Goal: Task Accomplishment & Management: Complete application form

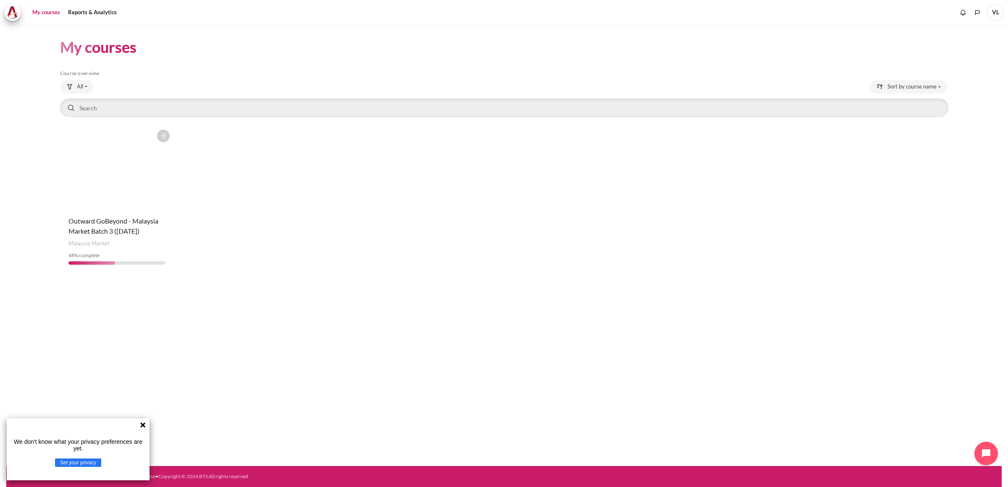
click at [146, 186] on figure "Content" at bounding box center [117, 168] width 114 height 84
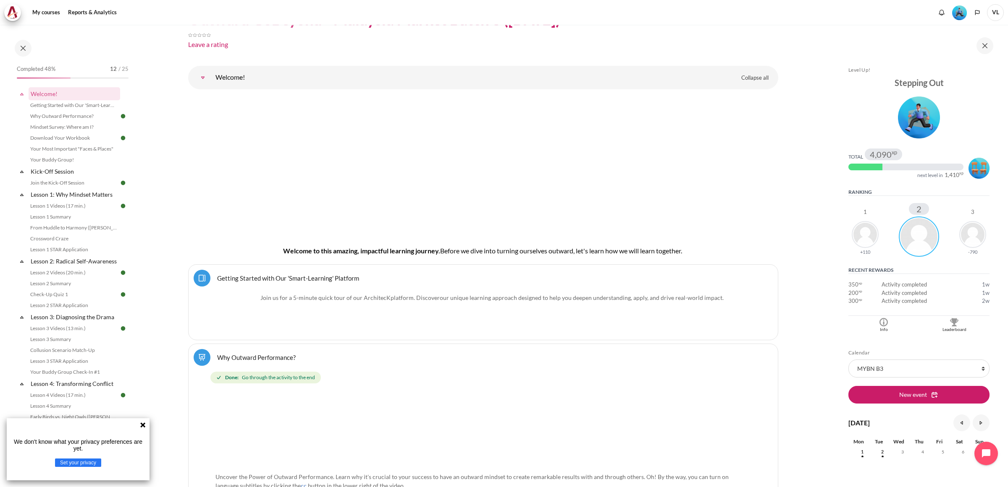
scroll to position [210, 0]
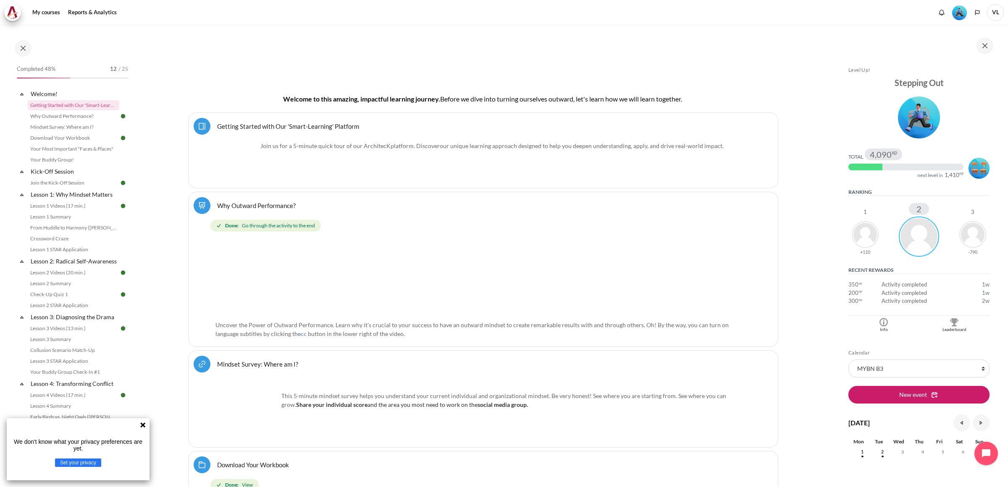
click at [143, 429] on icon at bounding box center [142, 425] width 7 height 7
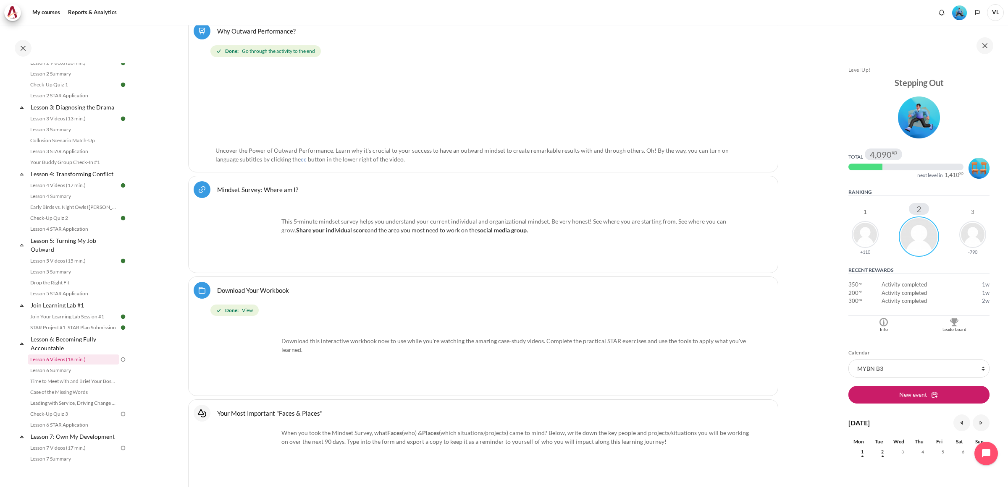
click at [65, 365] on link "Lesson 6 Videos (18 min.)" at bounding box center [74, 360] width 92 height 10
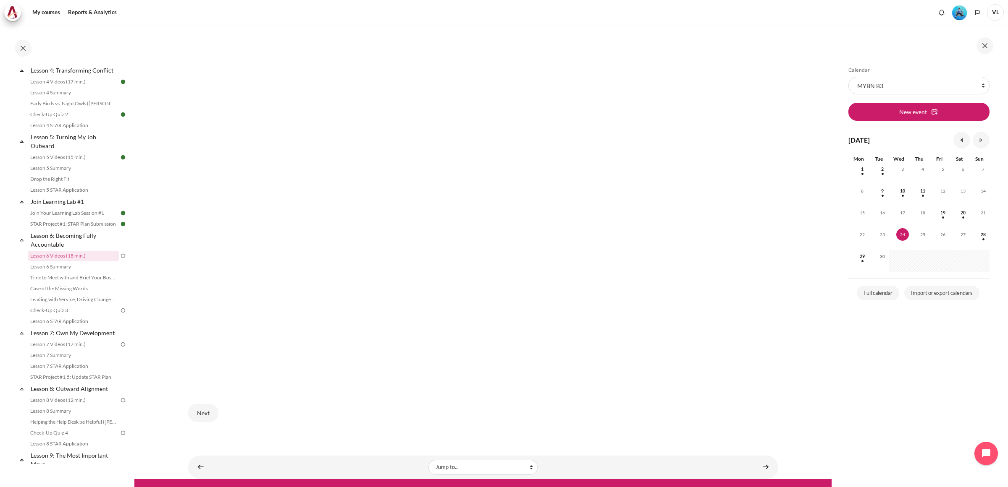
scroll to position [378, 0]
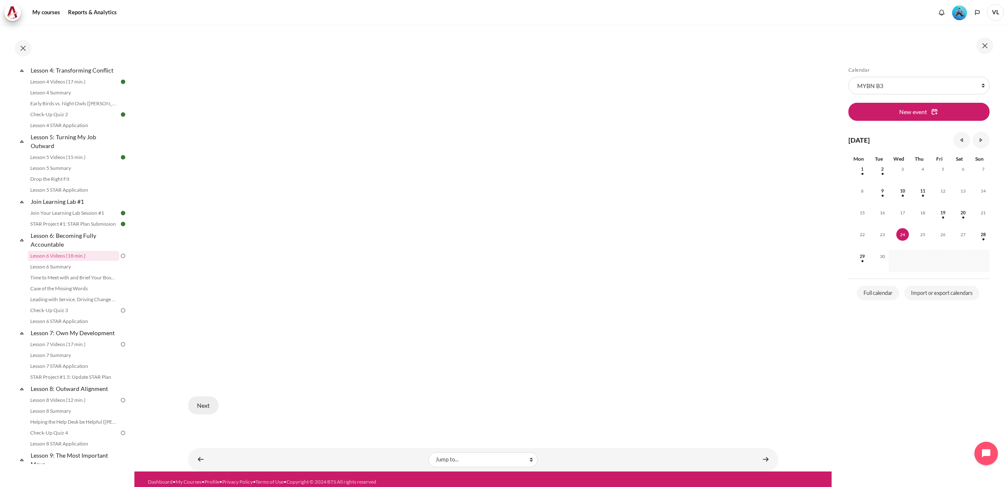
click at [207, 397] on button "Next" at bounding box center [203, 406] width 30 height 18
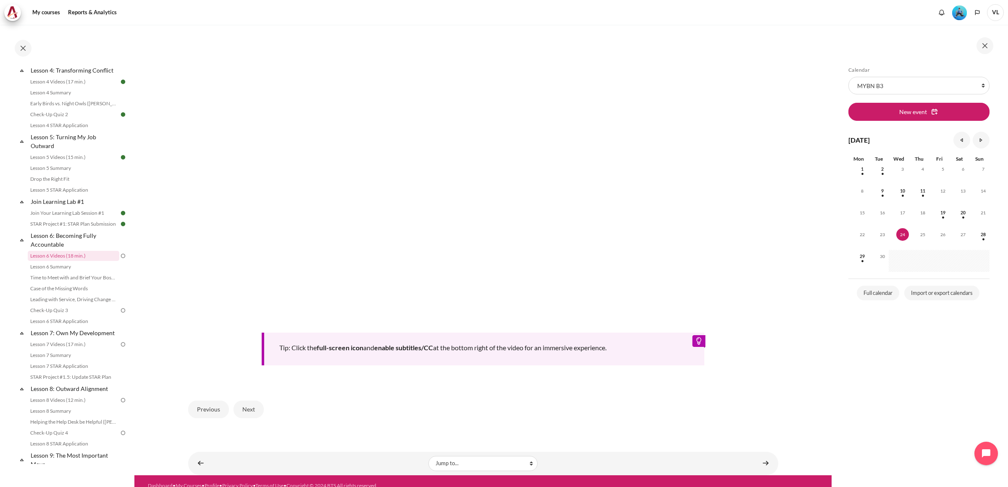
scroll to position [254, 0]
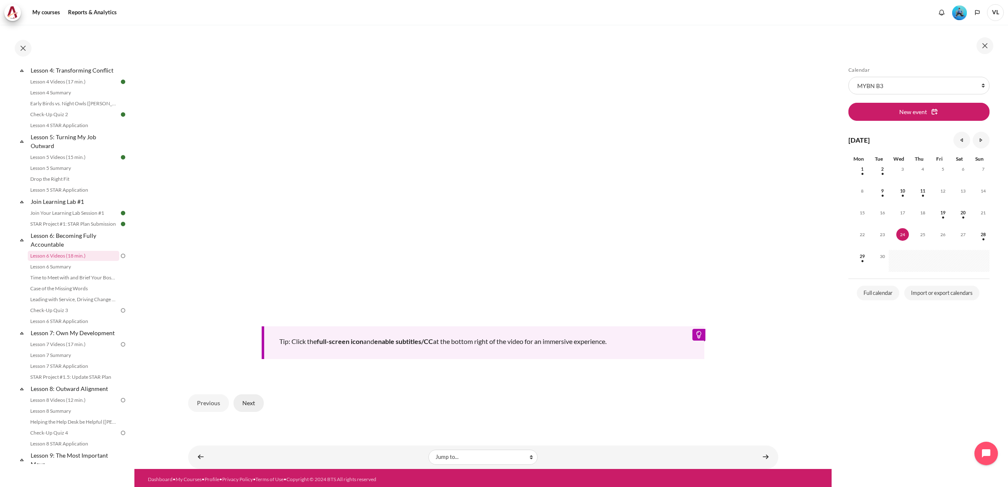
click at [245, 401] on button "Next" at bounding box center [248, 404] width 30 height 18
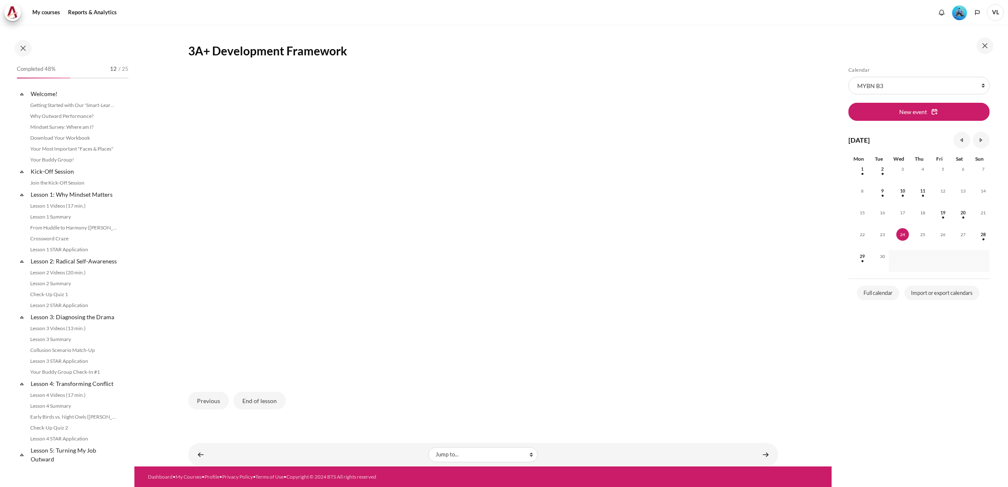
scroll to position [314, 0]
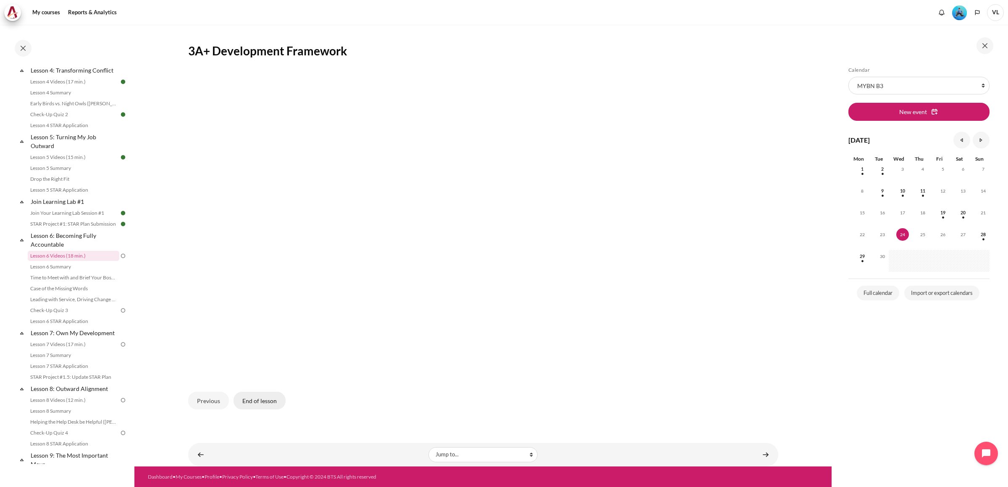
click at [264, 401] on button "End of lesson" at bounding box center [259, 401] width 52 height 18
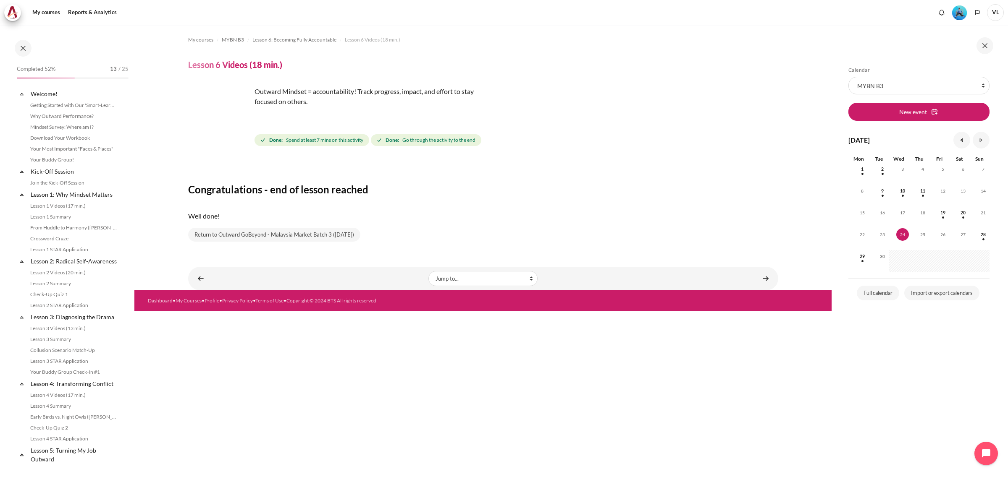
scroll to position [314, 0]
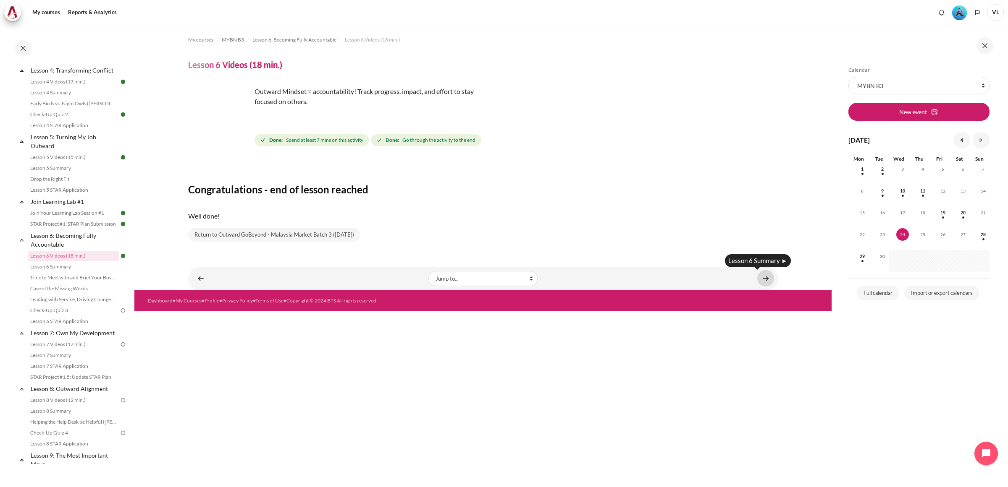
click at [769, 279] on link "Content" at bounding box center [765, 278] width 17 height 16
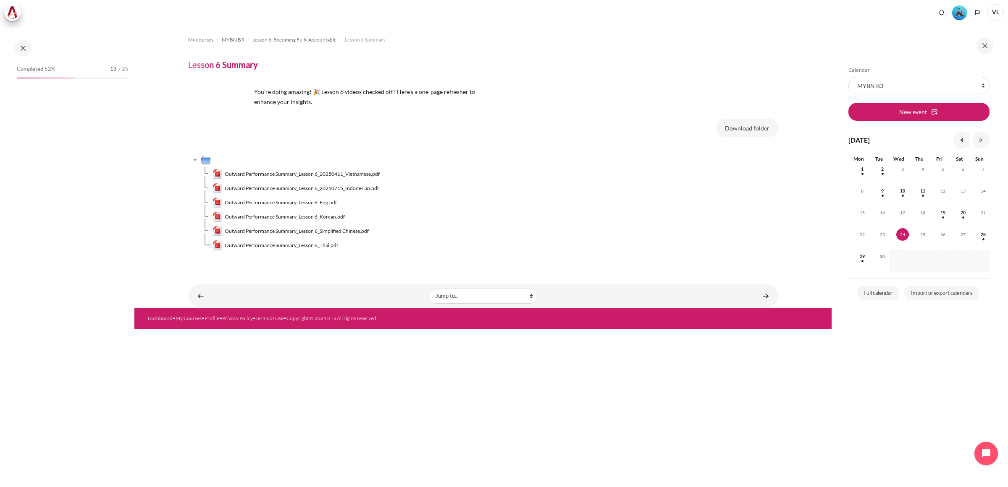
scroll to position [325, 0]
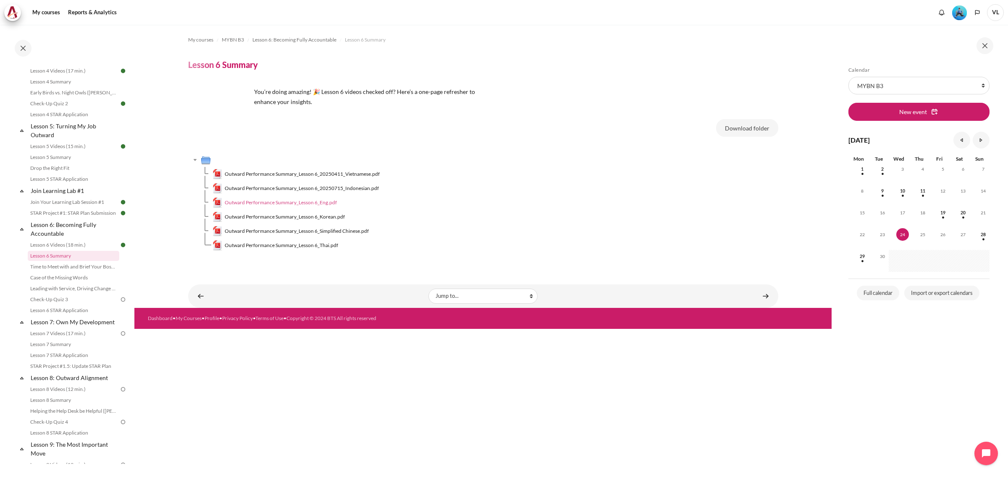
click at [326, 204] on span "Outward Performance Summary_Lesson 6_Eng.pdf" at bounding box center [281, 203] width 112 height 8
click at [767, 295] on link "Content" at bounding box center [765, 296] width 17 height 16
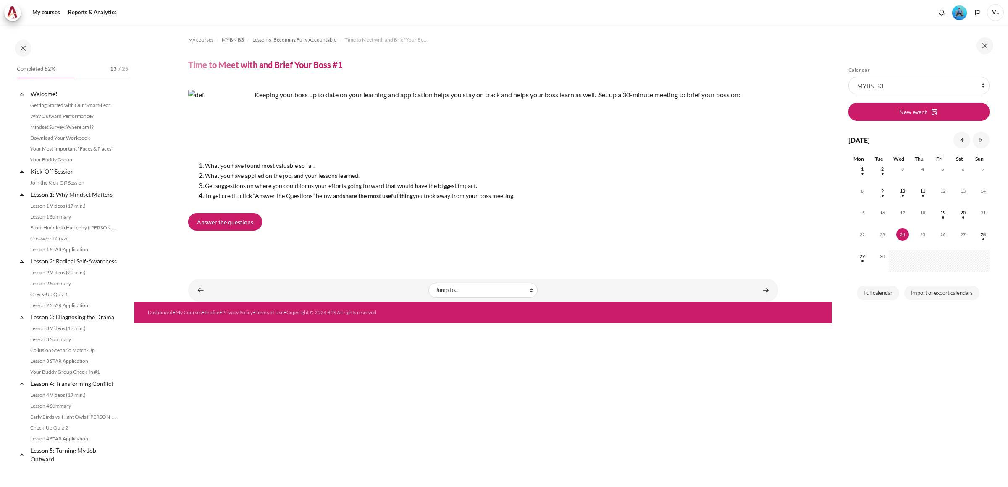
scroll to position [336, 0]
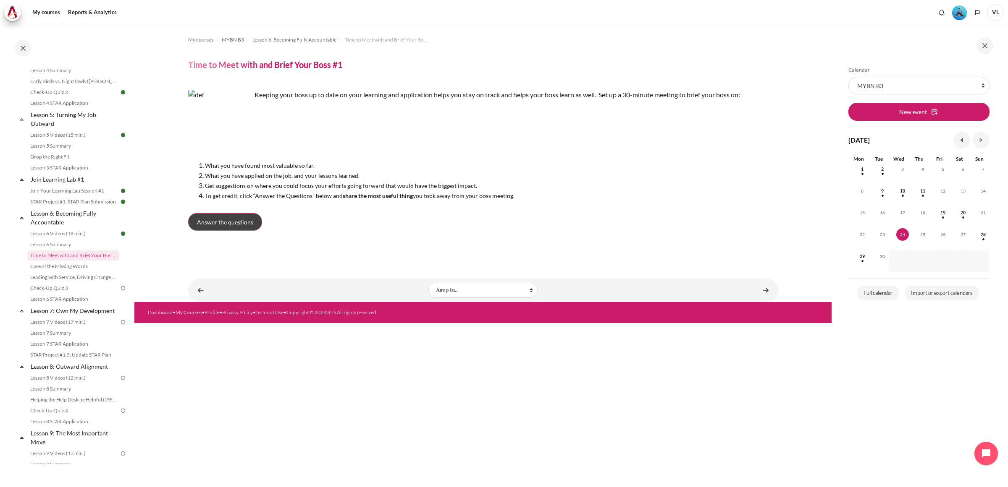
click at [249, 225] on span "Answer the questions" at bounding box center [225, 222] width 56 height 9
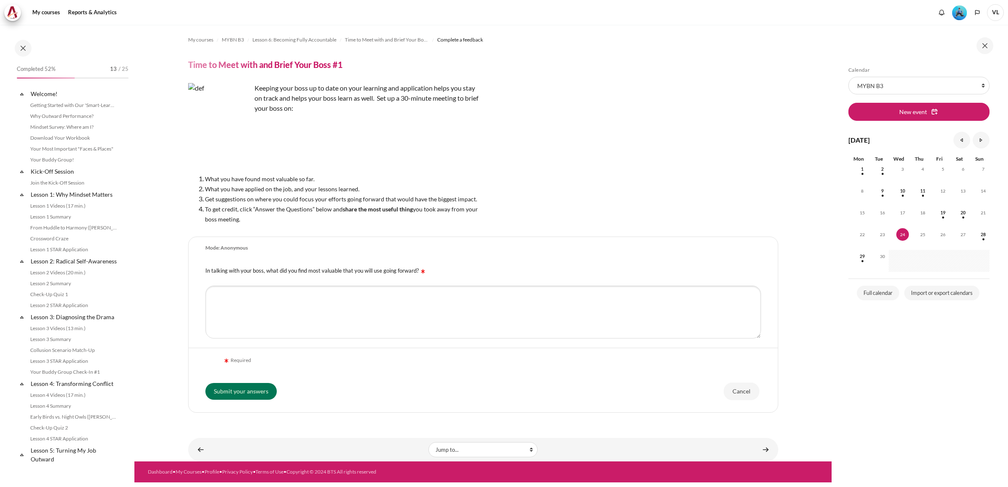
scroll to position [336, 0]
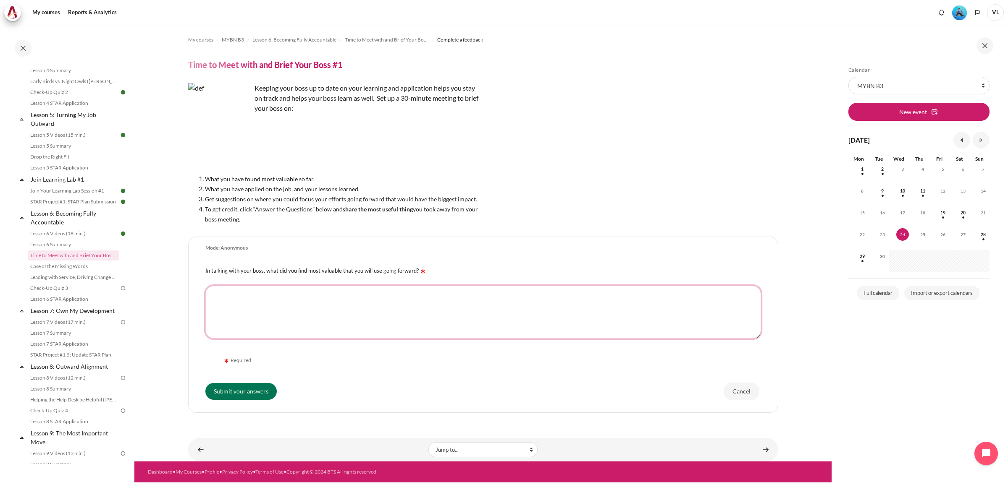
click at [352, 305] on textarea "In talking with your boss, what did you find most valuable that you will use go…" at bounding box center [482, 312] width 555 height 53
click at [502, 294] on textarea "IMPACT - Knowing my previous role in marketing and now in sales management, I d…" at bounding box center [482, 312] width 555 height 53
drag, startPoint x: 547, startPoint y: 292, endPoint x: 527, endPoint y: 322, distance: 36.1
click at [527, 322] on textarea "IMPACT - Knowing my previous role in marketing and now in sales management, I d…" at bounding box center [482, 312] width 555 height 53
click at [555, 296] on textarea "IMPACT - Knowing my previous role in marketing and now in sales management, I d…" at bounding box center [482, 312] width 555 height 53
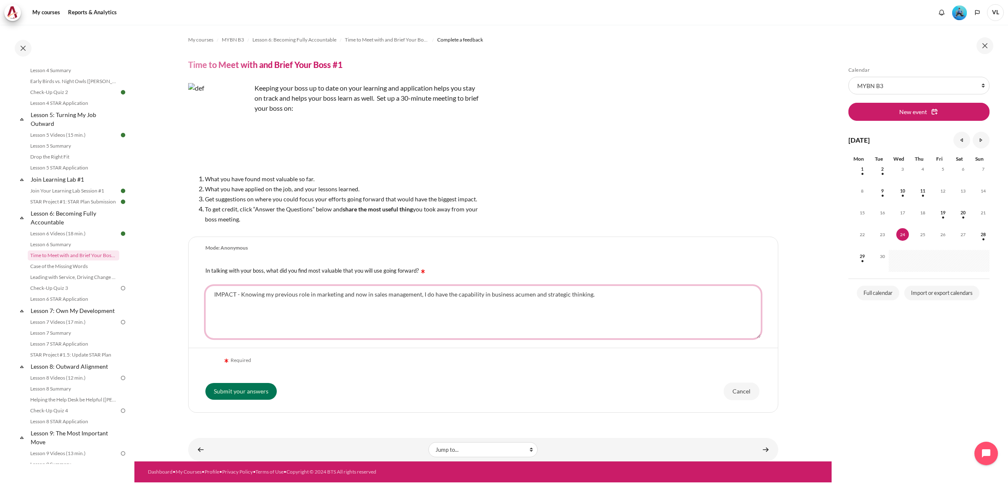
click at [599, 295] on textarea "IMPACT - Knowing my previous role in marketing and now in sales management, I d…" at bounding box center [482, 312] width 555 height 53
drag, startPoint x: 236, startPoint y: 292, endPoint x: 213, endPoint y: 293, distance: 22.3
click at [213, 293] on textarea "IMPACT - Knowing my previous role in marketing and now in sales management, I d…" at bounding box center [482, 312] width 555 height 53
click at [599, 293] on textarea "CAPABILITY - Knowing my previous role in marketing and now in sales management,…" at bounding box center [482, 312] width 555 height 53
click at [299, 303] on textarea "CAPABILITY - Knowing my previous role in marketing and now in sales management,…" at bounding box center [482, 312] width 555 height 53
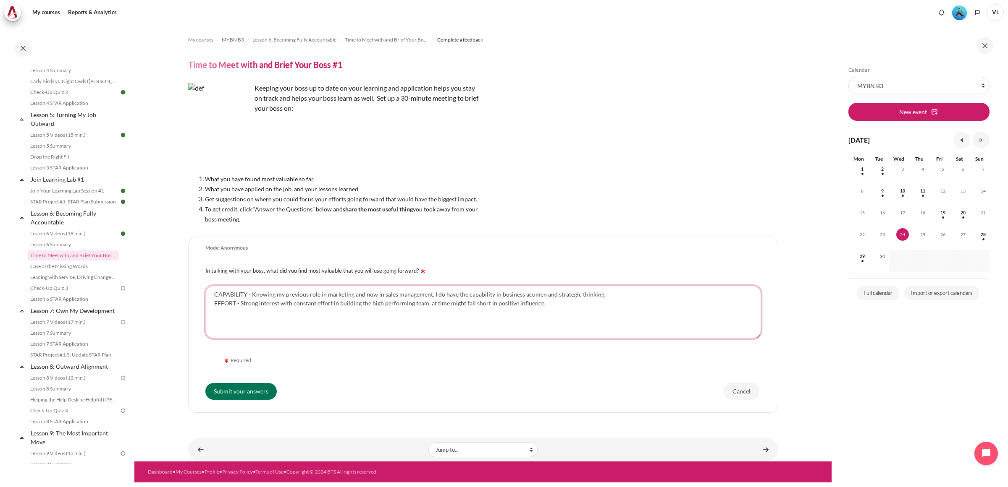
click at [548, 305] on textarea "CAPABILITY - Knowing my previous role in marketing and now in sales management,…" at bounding box center [482, 312] width 555 height 53
drag, startPoint x: 245, startPoint y: 295, endPoint x: 253, endPoint y: 297, distance: 8.7
click at [246, 295] on textarea "CAPABILITY - Knowing my previous role in marketing and now in sales management,…" at bounding box center [482, 312] width 555 height 53
drag, startPoint x: 234, startPoint y: 301, endPoint x: 244, endPoint y: 307, distance: 11.7
click at [234, 301] on textarea "CAPABILITY (3) - Knowing my previous role in marketing and now in sales managem…" at bounding box center [482, 312] width 555 height 53
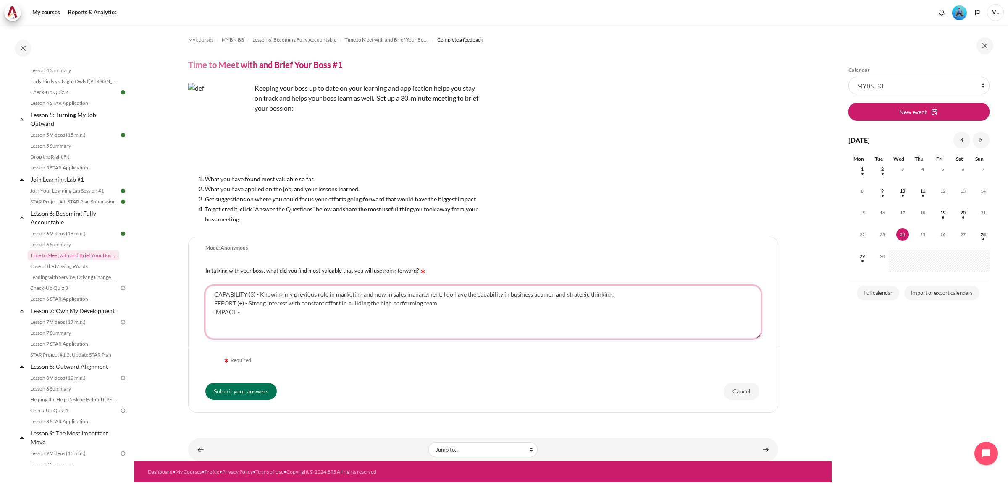
click at [236, 312] on textarea "CAPABILITY (3) - Knowing my previous role in marketing and now in sales managem…" at bounding box center [482, 312] width 555 height 53
click at [282, 309] on textarea "CAPABILITY (3) - Knowing my previous role in marketing and now in sales managem…" at bounding box center [482, 312] width 555 height 53
drag, startPoint x: 322, startPoint y: 315, endPoint x: 252, endPoint y: 313, distance: 70.1
click at [252, 313] on textarea "CAPABILITY (3) - Knowing my previous role in marketing and now in sales managem…" at bounding box center [482, 312] width 555 height 53
click at [428, 314] on textarea "CAPABILITY (3) - Knowing my previous role in marketing and now in sales managem…" at bounding box center [482, 312] width 555 height 53
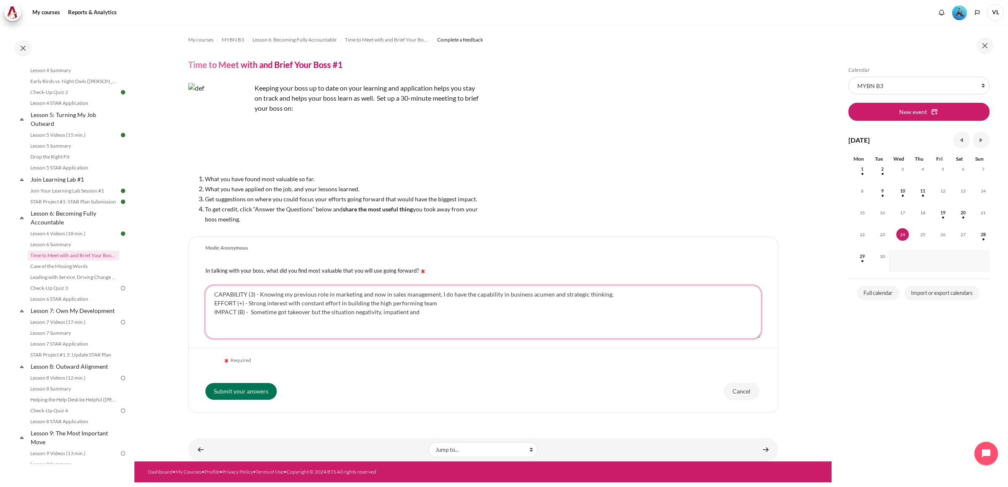
click at [381, 311] on textarea "CAPABILITY (3) - Knowing my previous role in marketing and now in sales managem…" at bounding box center [482, 312] width 555 height 53
click at [456, 314] on textarea "CAPABILITY (3) - Knowing my previous role in marketing and now in sales managem…" at bounding box center [482, 312] width 555 height 53
click at [498, 311] on textarea "CAPABILITY (3) - Knowing my previous role in marketing and now in sales managem…" at bounding box center [482, 312] width 555 height 53
drag, startPoint x: 500, startPoint y: 312, endPoint x: 213, endPoint y: 291, distance: 287.1
click at [212, 290] on textarea "CAPABILITY (3) - Knowing my previous role in marketing and now in sales managem…" at bounding box center [482, 312] width 555 height 53
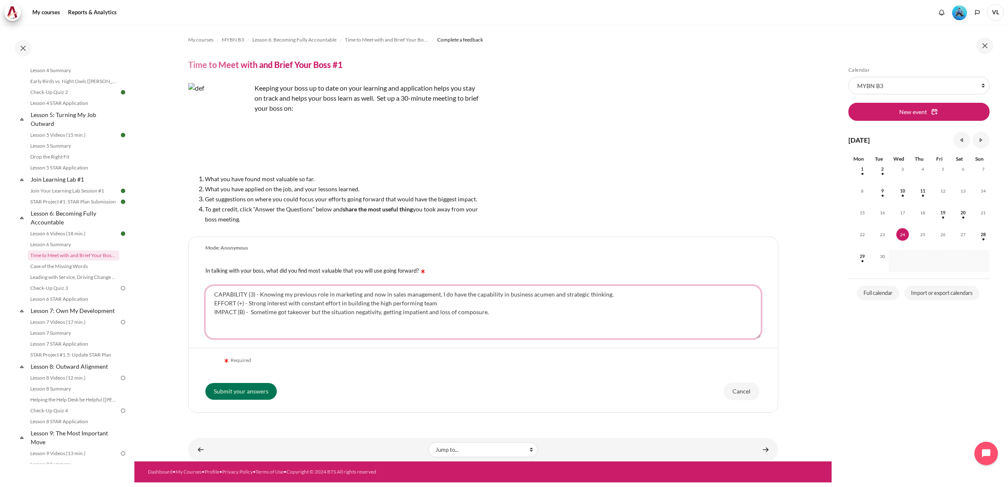
click at [263, 290] on textarea "CAPABILITY (3) - Knowing my previous role in marketing and now in sales managem…" at bounding box center [482, 312] width 555 height 53
drag, startPoint x: 216, startPoint y: 292, endPoint x: 452, endPoint y: 299, distance: 236.1
click at [452, 299] on textarea "CAPABILITY (3) - Knowing my previous role in marketing and now in sales managem…" at bounding box center [482, 312] width 555 height 53
click at [444, 305] on textarea "CAPABILITY (3) - Knowing my previous role in marketing and now in sales managem…" at bounding box center [482, 312] width 555 height 53
drag, startPoint x: 440, startPoint y: 305, endPoint x: 225, endPoint y: 295, distance: 215.2
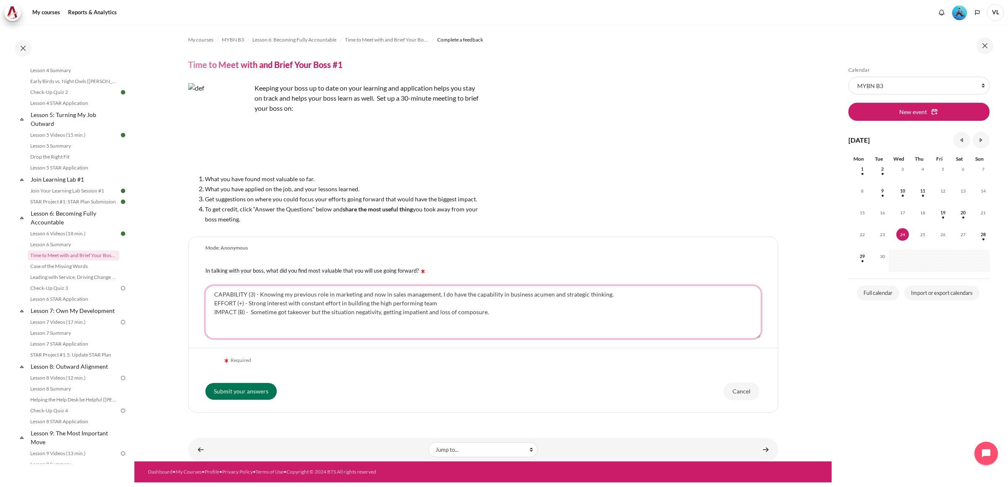
click at [210, 287] on textarea "CAPABILITY (3) - Knowing my previous role in marketing and now in sales managem…" at bounding box center [482, 312] width 555 height 53
paste textarea ": My experience in both marketing and sales management has provided me with str…"
click at [227, 305] on textarea "CAPABILITY: My experience in both marketing and sales management has provided m…" at bounding box center [482, 312] width 555 height 53
click at [246, 294] on textarea "CAPABILITY: My experience in both marketing and sales management has provided m…" at bounding box center [482, 312] width 555 height 53
click at [235, 303] on textarea "CAPABILITY (3): My experience in both marketing and sales management has provid…" at bounding box center [482, 312] width 555 height 53
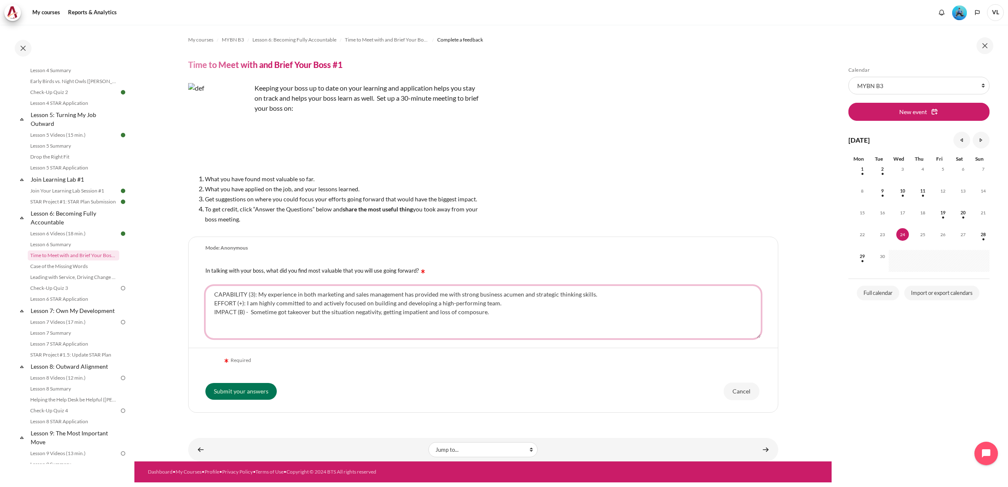
click at [299, 311] on textarea "CAPABILITY (3): My experience in both marketing and sales management has provid…" at bounding box center [482, 312] width 555 height 53
drag, startPoint x: 309, startPoint y: 312, endPoint x: 299, endPoint y: 311, distance: 9.3
click at [299, 311] on textarea "CAPABILITY (3): My experience in both marketing and sales management has provid…" at bounding box center [482, 312] width 555 height 53
drag, startPoint x: 319, startPoint y: 312, endPoint x: 286, endPoint y: 310, distance: 32.8
click at [286, 310] on textarea "CAPABILITY (3): My experience in both marketing and sales management has provid…" at bounding box center [482, 312] width 555 height 53
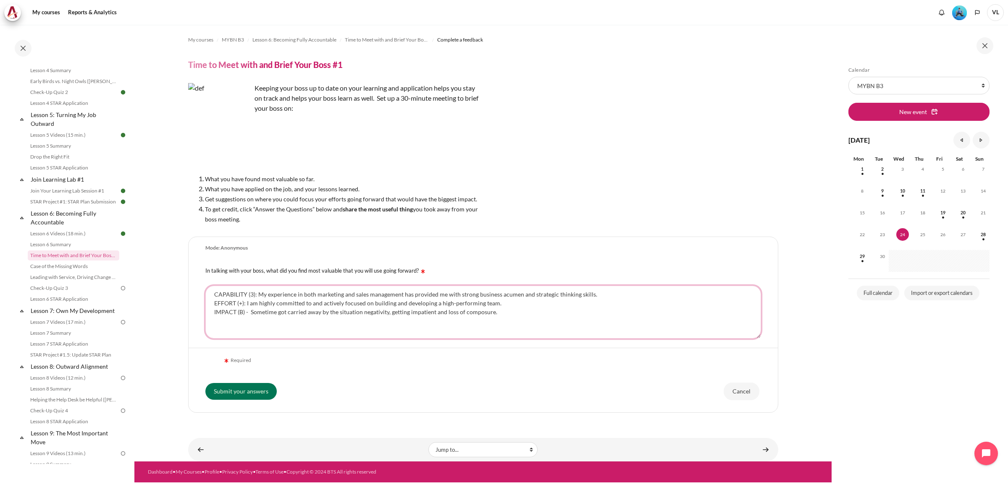
click at [361, 312] on textarea "CAPABILITY (3): My experience in both marketing and sales management has provid…" at bounding box center [482, 312] width 555 height 53
click at [532, 314] on textarea "CAPABILITY (3): My experience in both marketing and sales management has provid…" at bounding box center [482, 312] width 555 height 53
click at [506, 312] on textarea "CAPABILITY (3): My experience in both marketing and sales management has provid…" at bounding box center [482, 312] width 555 height 53
click at [374, 312] on textarea "CAPABILITY (3): My experience in both marketing and sales management has provid…" at bounding box center [482, 312] width 555 height 53
click at [337, 311] on textarea "CAPABILITY (3): My experience in both marketing and sales management has provid…" at bounding box center [482, 312] width 555 height 53
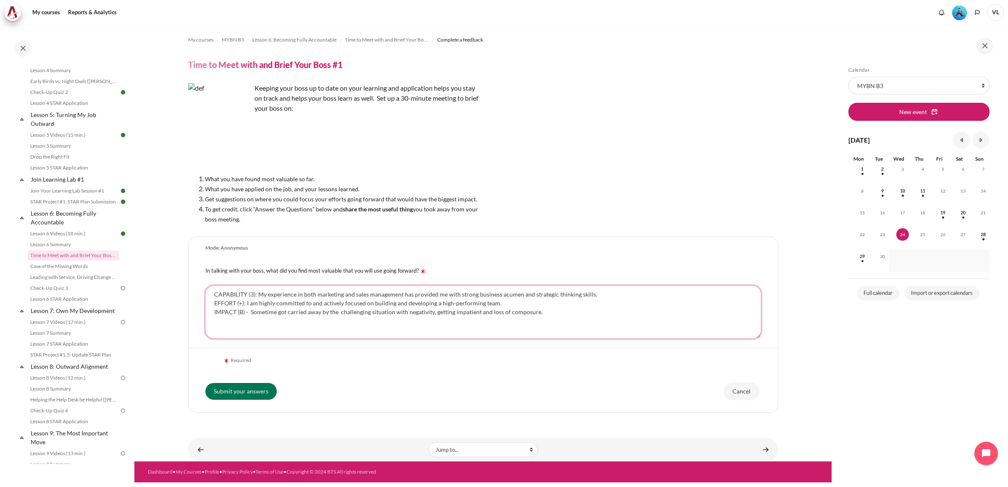
click at [539, 311] on textarea "CAPABILITY (3): My experience in both marketing and sales management has provid…" at bounding box center [482, 312] width 555 height 53
type textarea "CAPABILITY (3): My experience in both marketing and sales management has provid…"
click at [246, 388] on input "Submit your answers" at bounding box center [240, 391] width 71 height 17
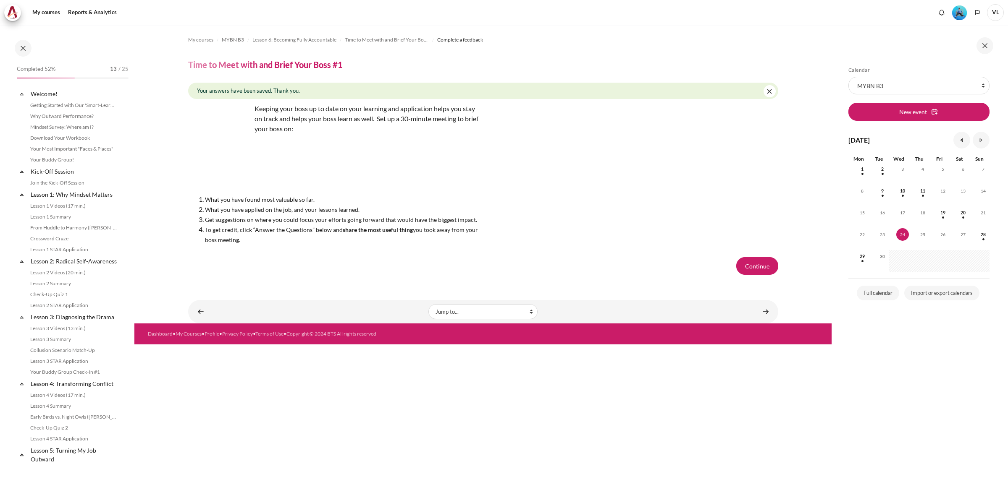
scroll to position [336, 0]
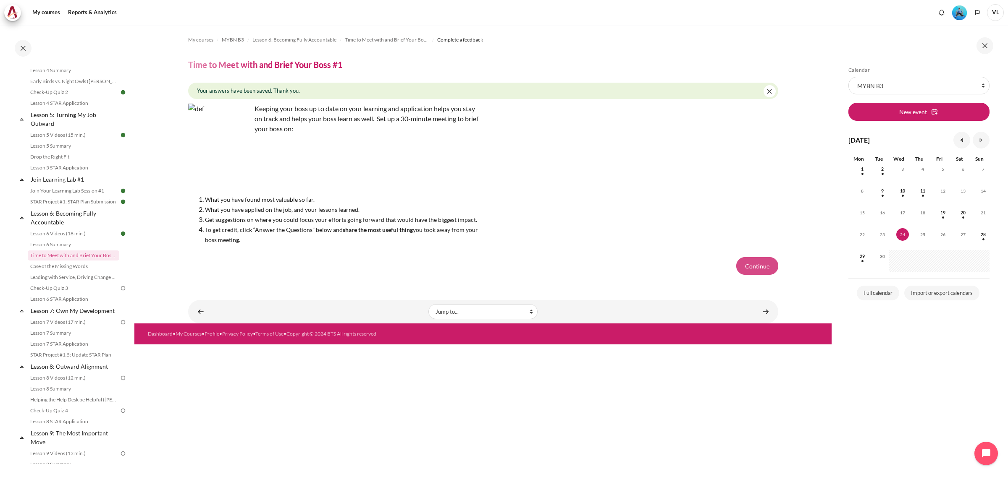
click at [765, 267] on button "Continue" at bounding box center [757, 266] width 42 height 18
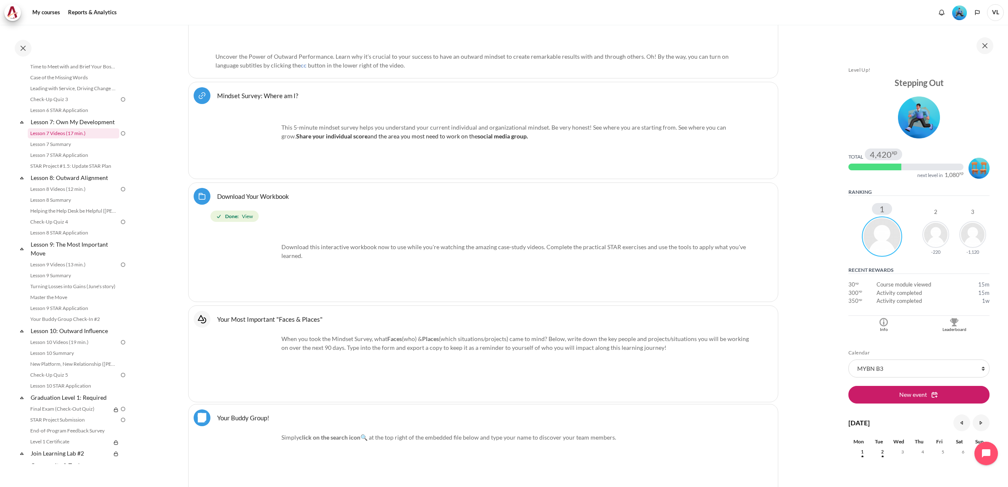
scroll to position [490, 0]
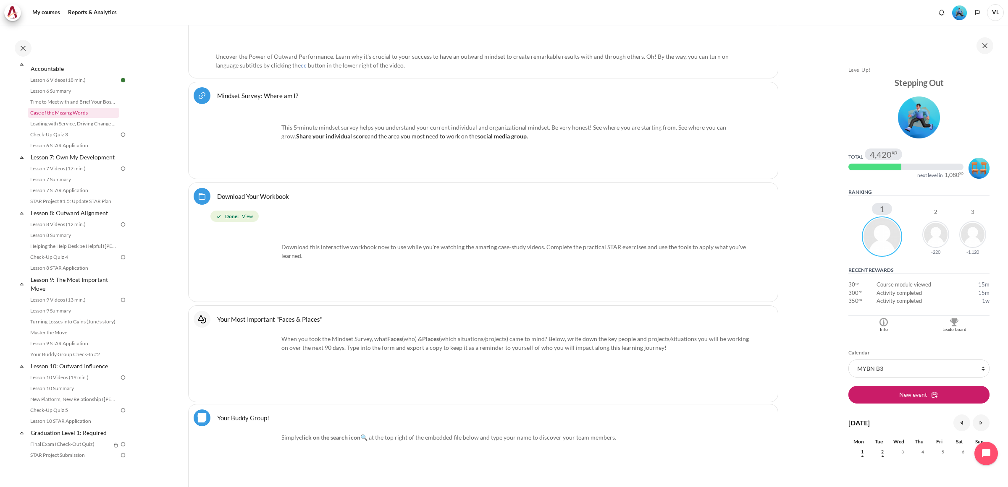
click at [82, 118] on link "Case of the Missing Words" at bounding box center [74, 113] width 92 height 10
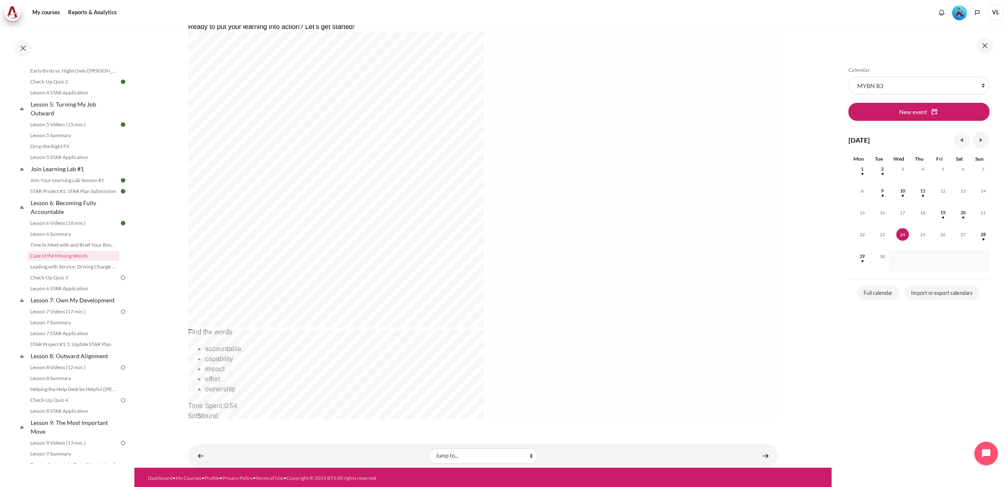
scroll to position [186, 0]
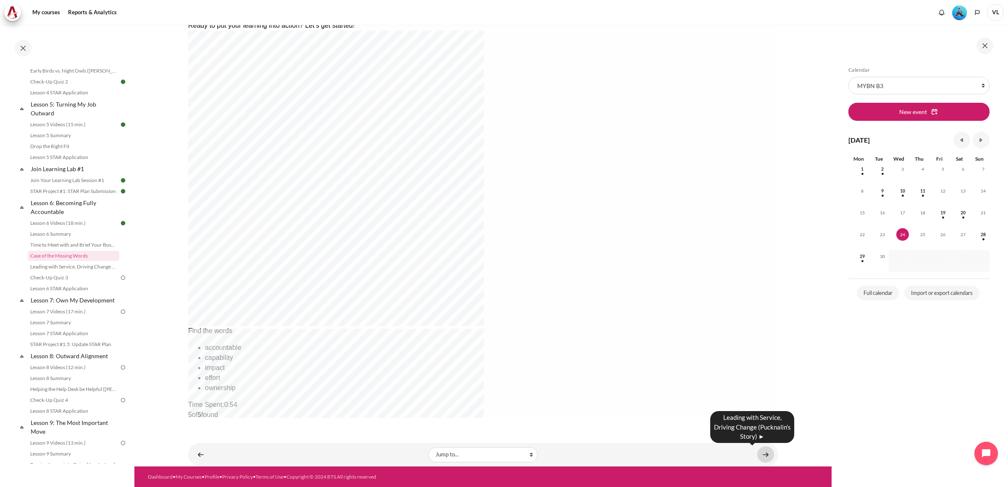
click at [763, 454] on link "Content" at bounding box center [765, 455] width 17 height 16
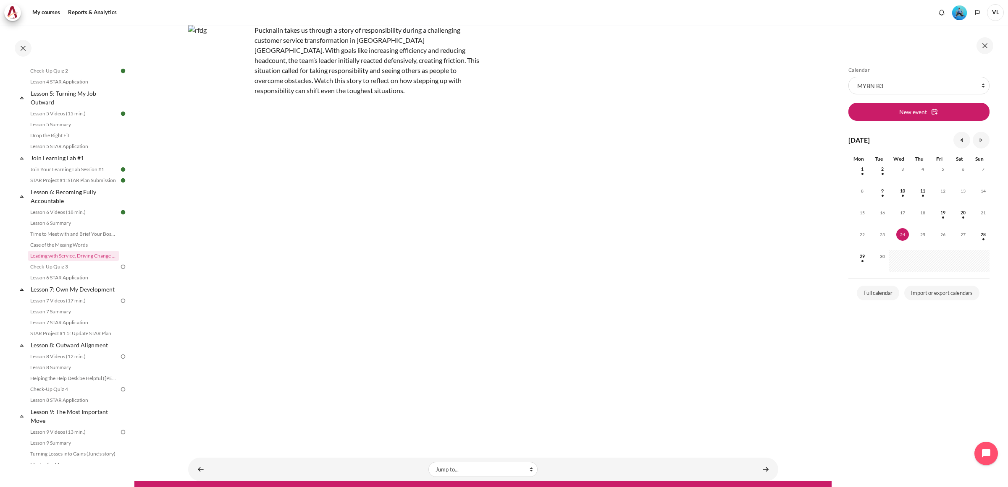
scroll to position [60, 0]
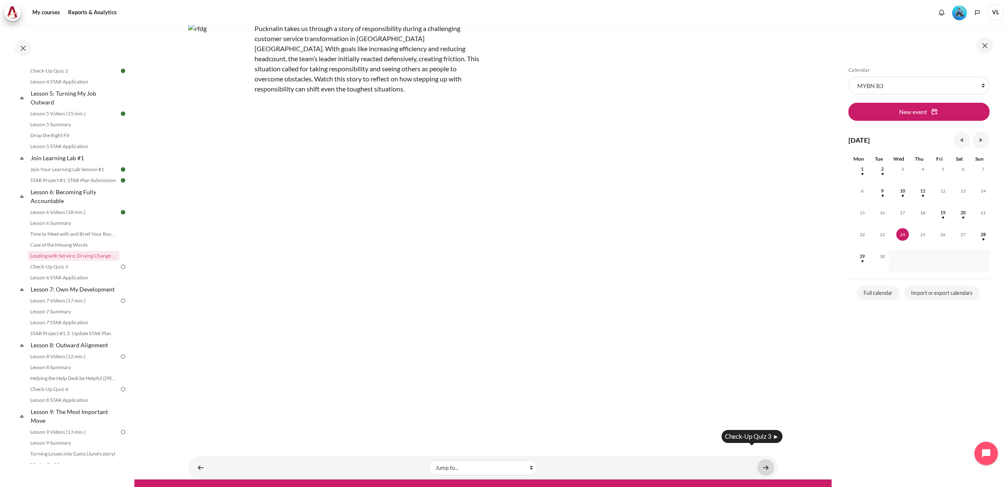
click at [761, 460] on link "Content" at bounding box center [765, 468] width 17 height 16
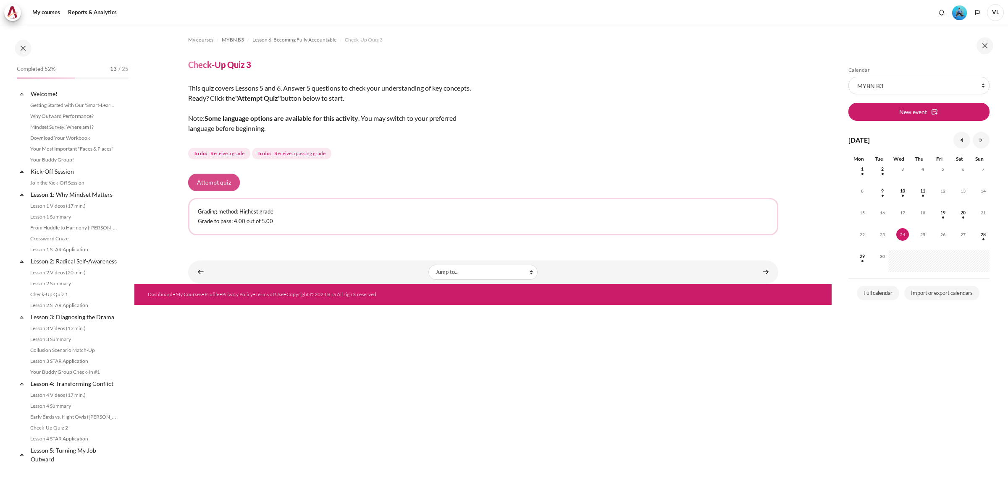
click at [227, 188] on button "Attempt quiz" at bounding box center [214, 183] width 52 height 18
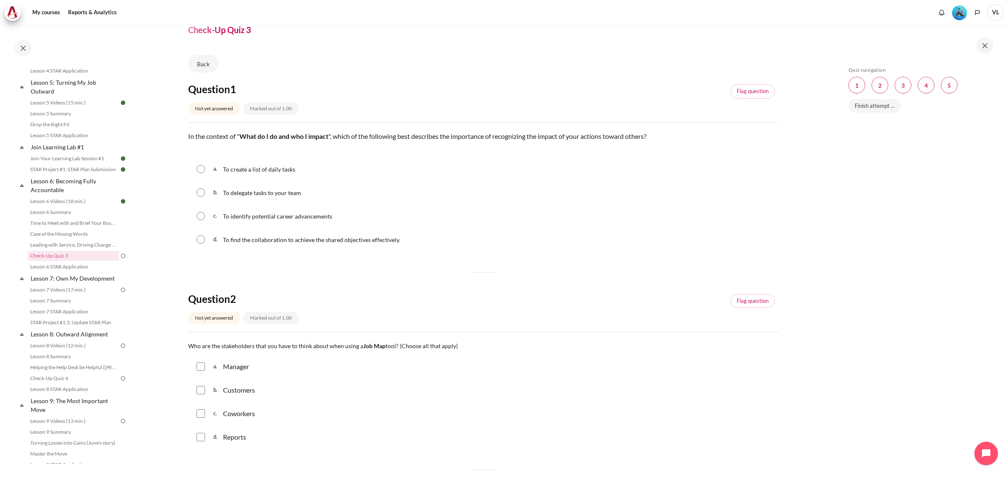
scroll to position [70, 0]
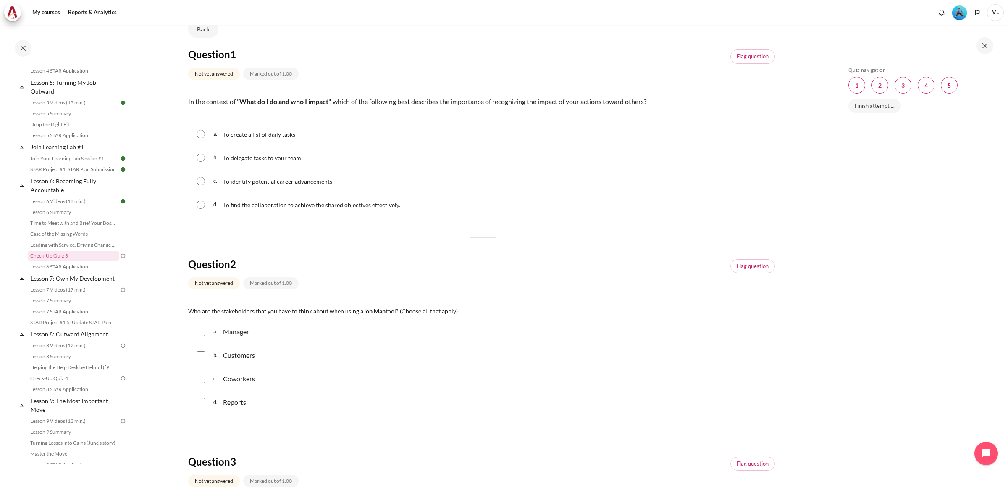
click at [203, 204] on input "Content" at bounding box center [200, 205] width 8 height 8
radio input "true"
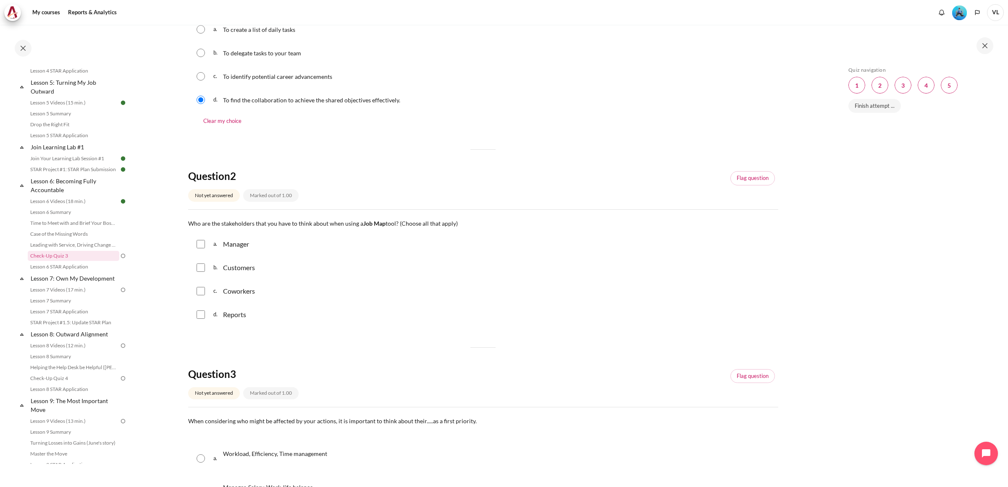
scroll to position [210, 0]
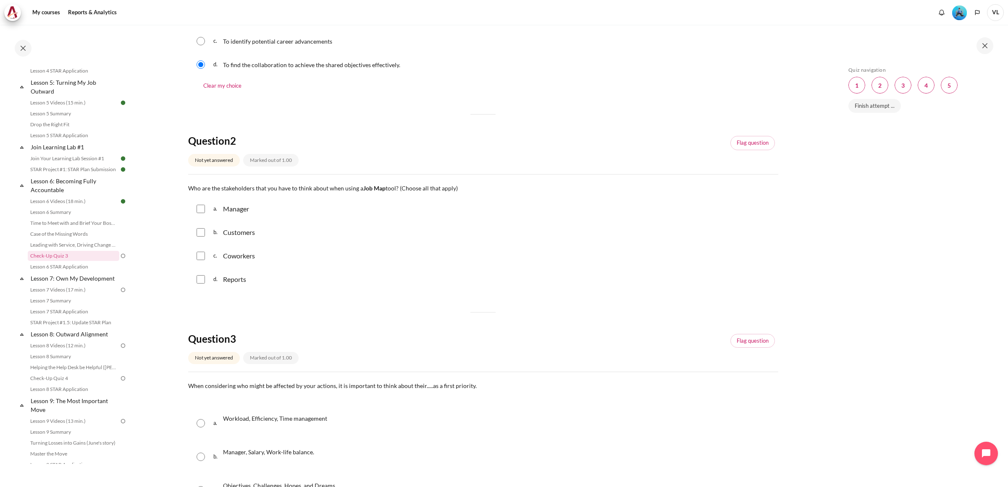
click at [202, 255] on input "Content" at bounding box center [200, 256] width 8 height 8
checkbox input "true"
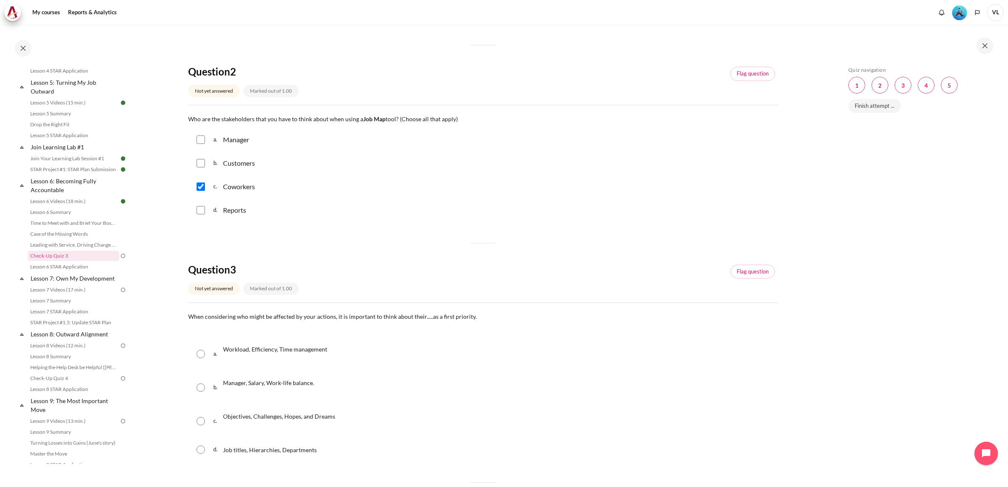
scroll to position [280, 0]
click at [200, 141] on input "Content" at bounding box center [200, 139] width 8 height 8
checkbox input "true"
click at [201, 164] on input "Content" at bounding box center [200, 163] width 8 height 8
checkbox input "true"
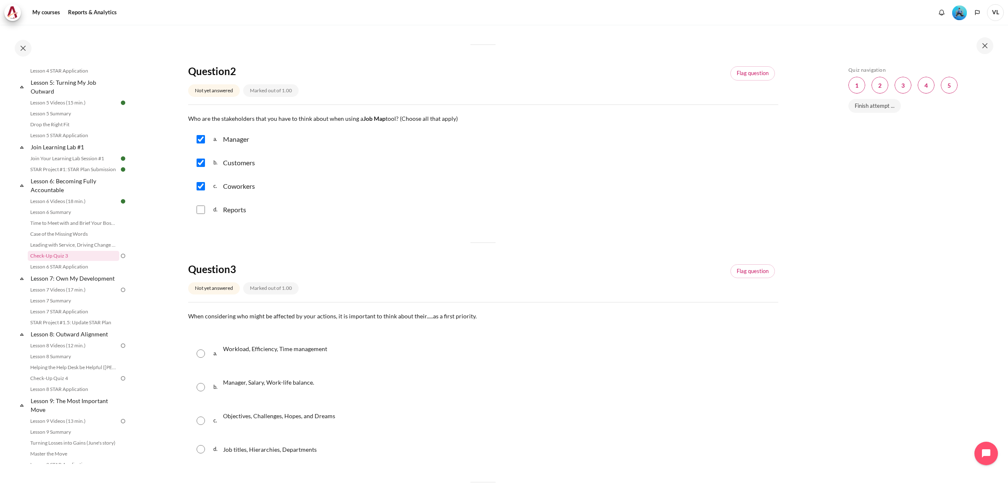
click at [204, 211] on input "Content" at bounding box center [200, 210] width 8 height 8
checkbox input "true"
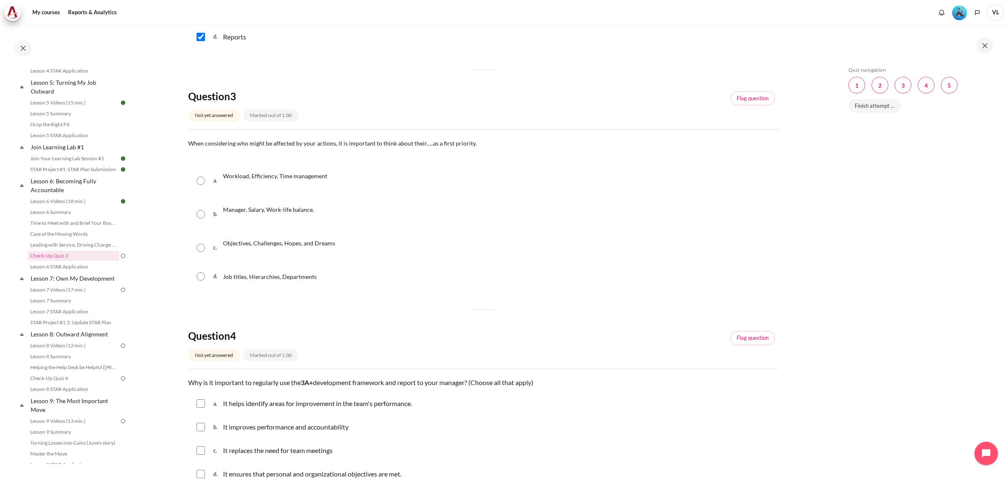
scroll to position [455, 0]
click at [198, 246] on input "Content" at bounding box center [200, 246] width 8 height 8
radio input "true"
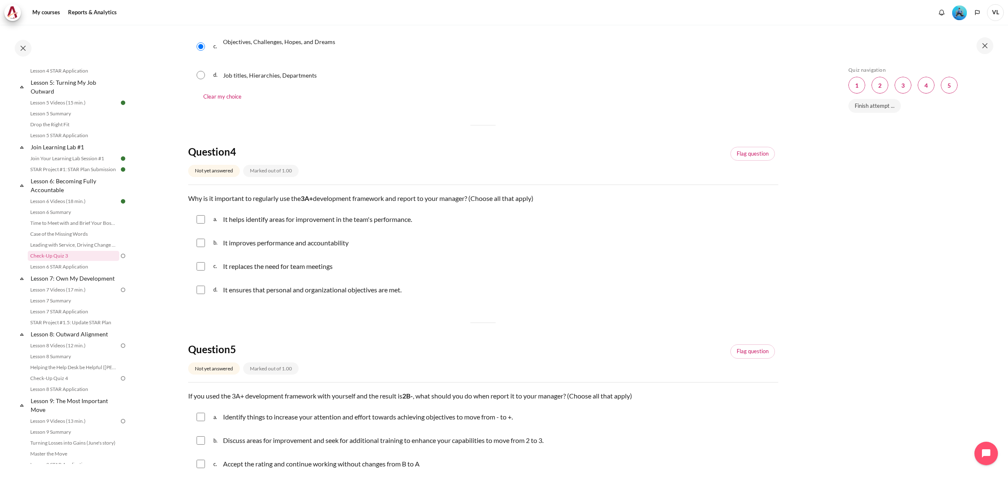
scroll to position [665, 0]
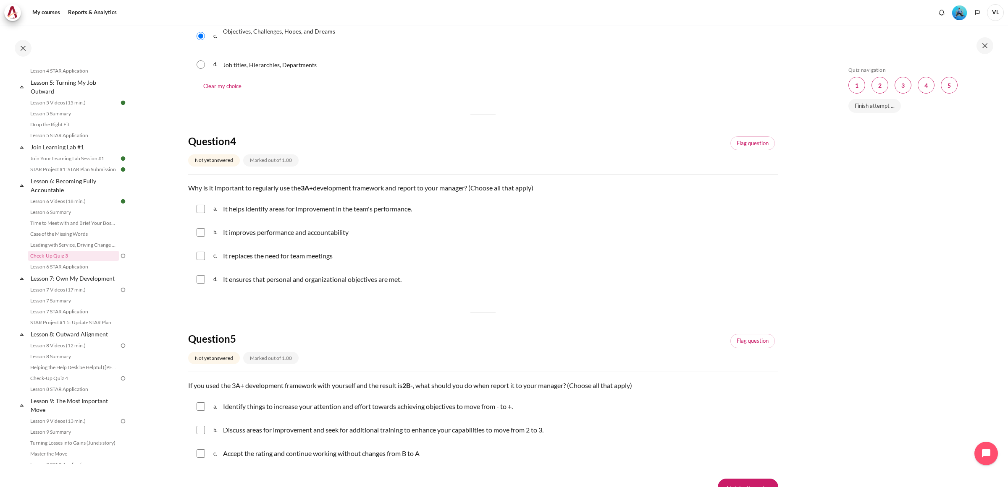
click at [200, 232] on input "Content" at bounding box center [200, 232] width 8 height 8
checkbox input "true"
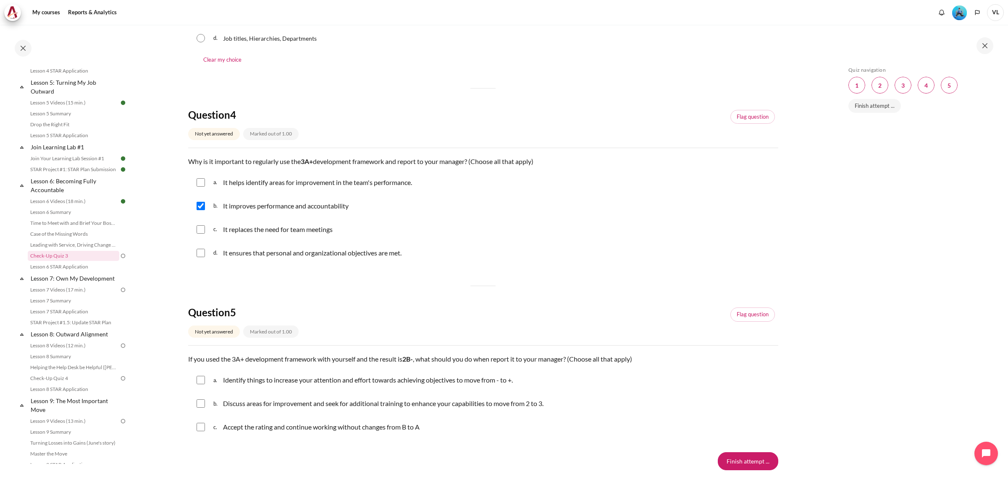
scroll to position [744, 0]
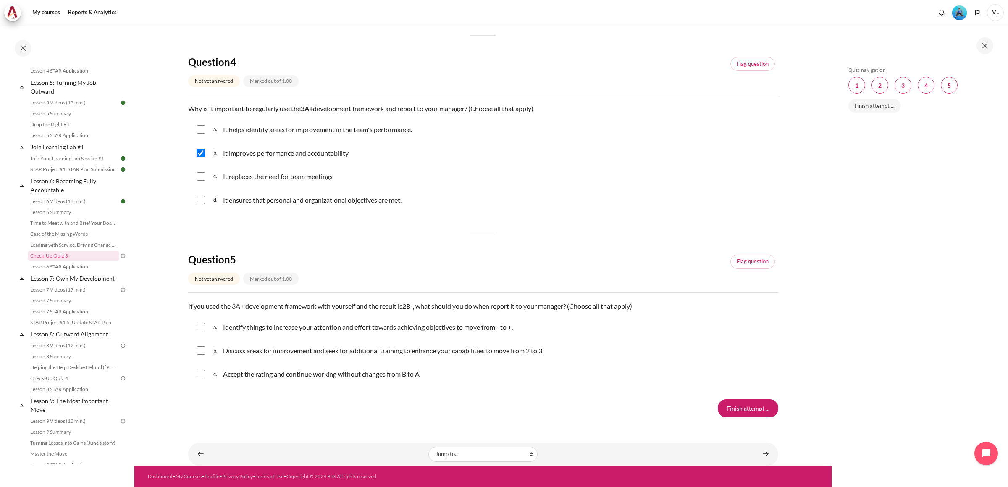
click at [198, 330] on input "Content" at bounding box center [200, 327] width 8 height 8
checkbox input "true"
click at [198, 351] on input "Content" at bounding box center [200, 351] width 8 height 8
checkbox input "true"
click at [744, 410] on input "Finish attempt ..." at bounding box center [748, 409] width 60 height 18
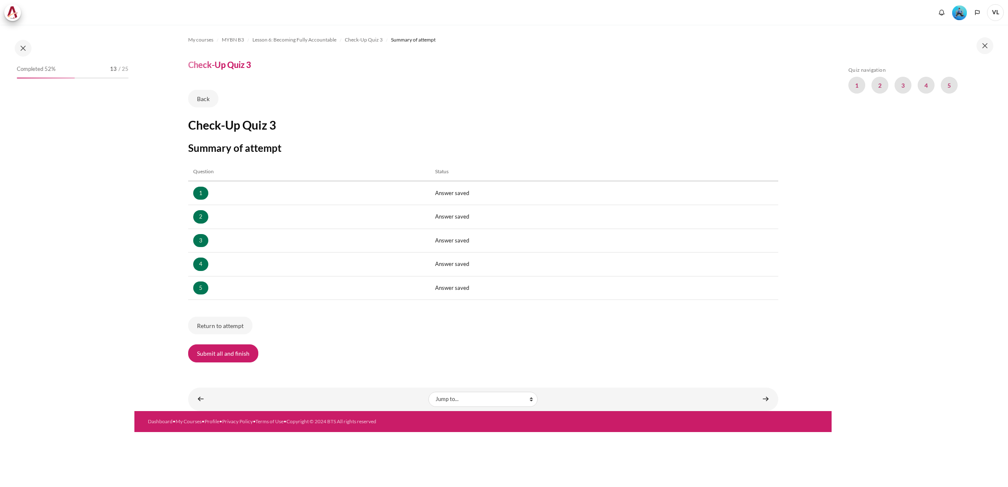
scroll to position [368, 0]
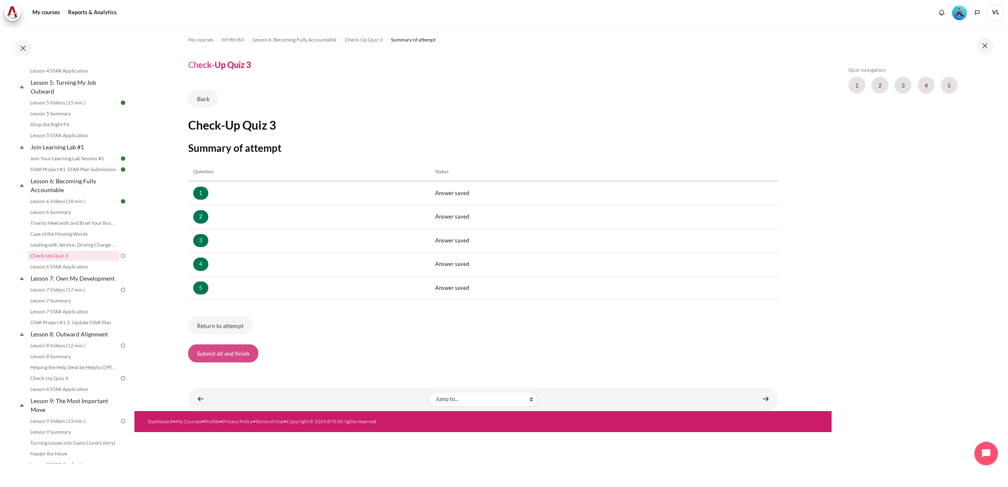
click at [243, 352] on button "Submit all and finish" at bounding box center [223, 354] width 70 height 18
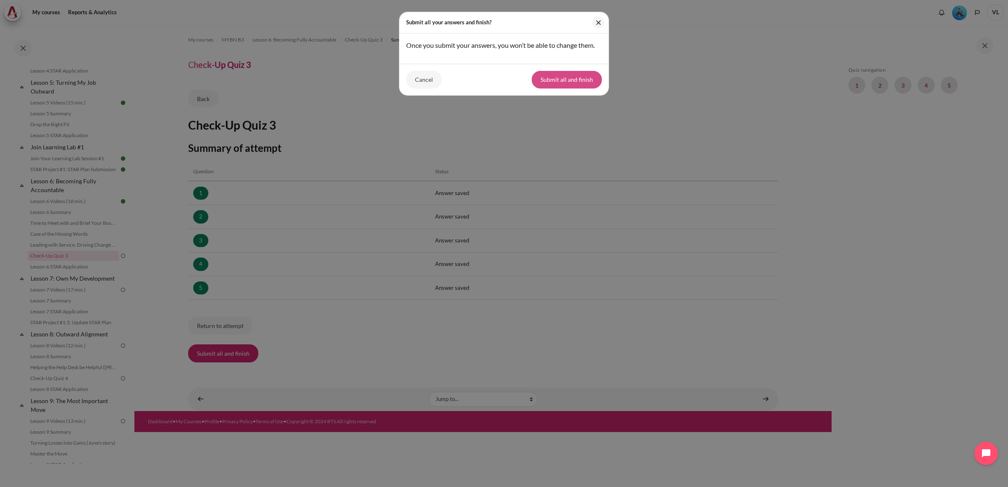
click at [558, 85] on button "Submit all and finish" at bounding box center [567, 80] width 70 height 18
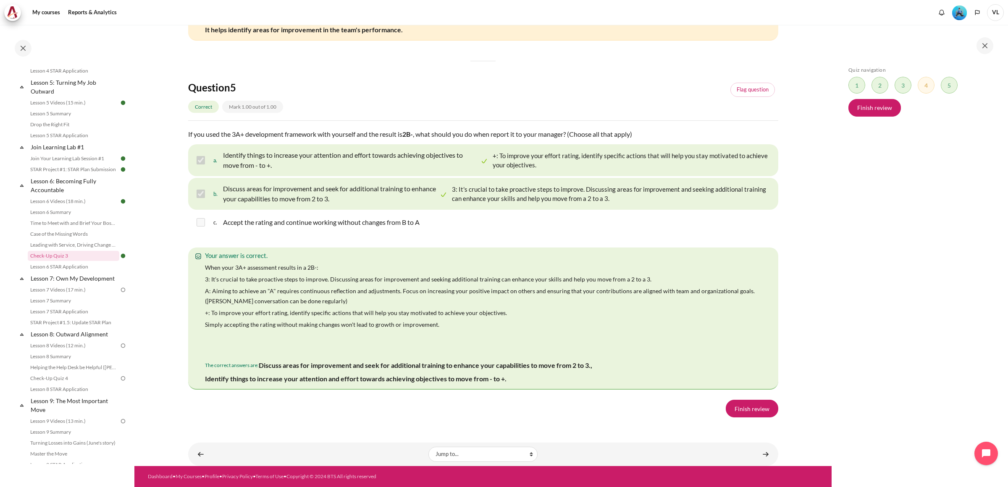
scroll to position [1496, 0]
click at [739, 411] on link "Finish review" at bounding box center [752, 409] width 52 height 18
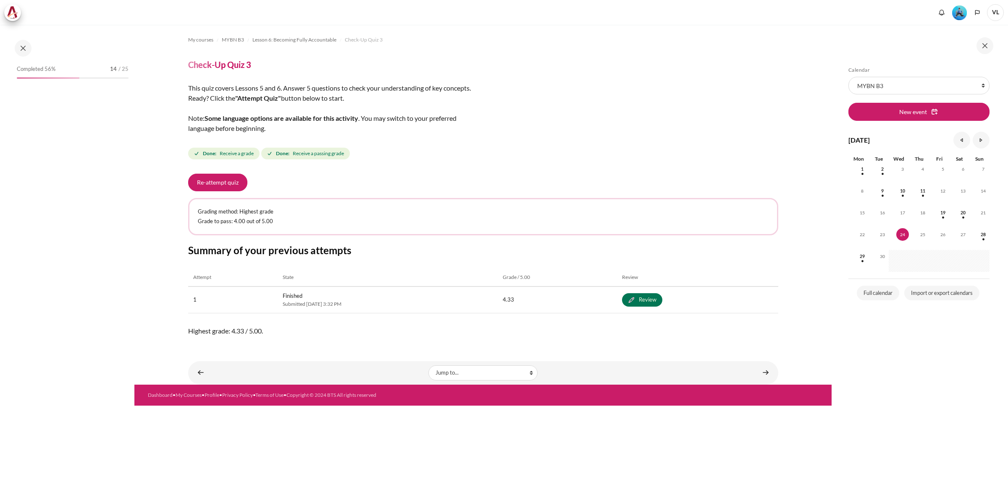
scroll to position [368, 0]
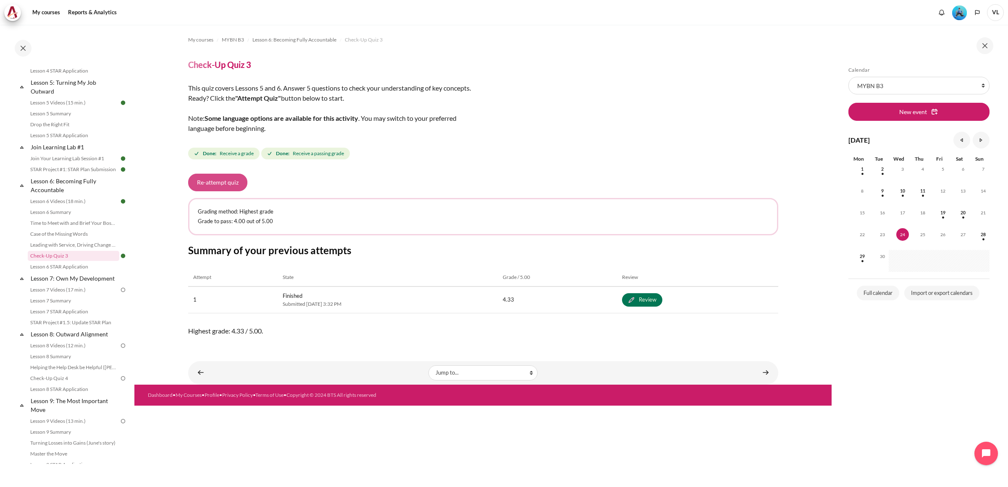
click at [225, 185] on button "Re-attempt quiz" at bounding box center [217, 183] width 59 height 18
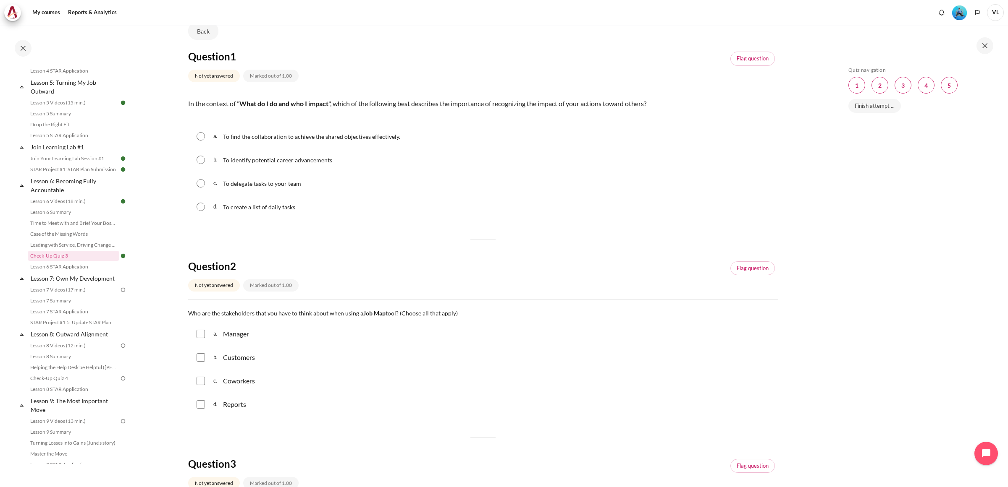
scroll to position [70, 0]
click at [199, 134] on input "Content" at bounding box center [200, 134] width 8 height 8
radio input "true"
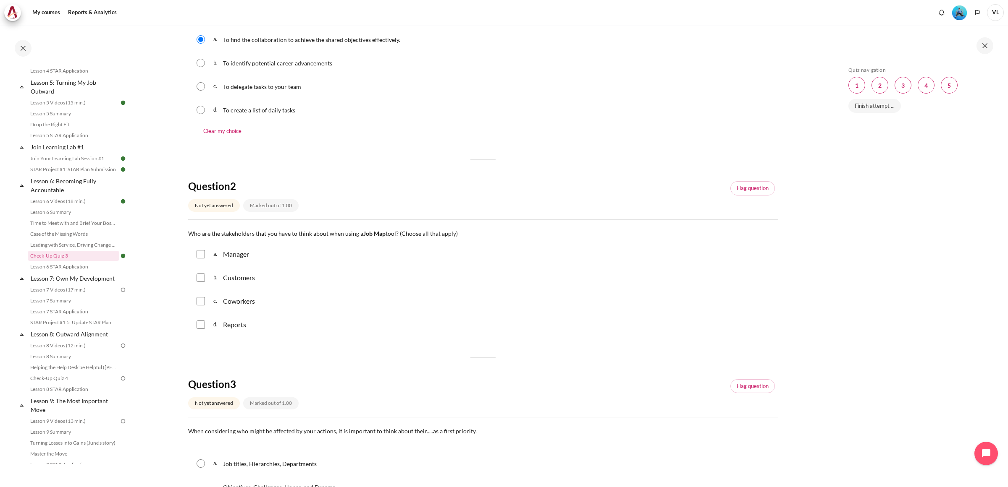
scroll to position [175, 0]
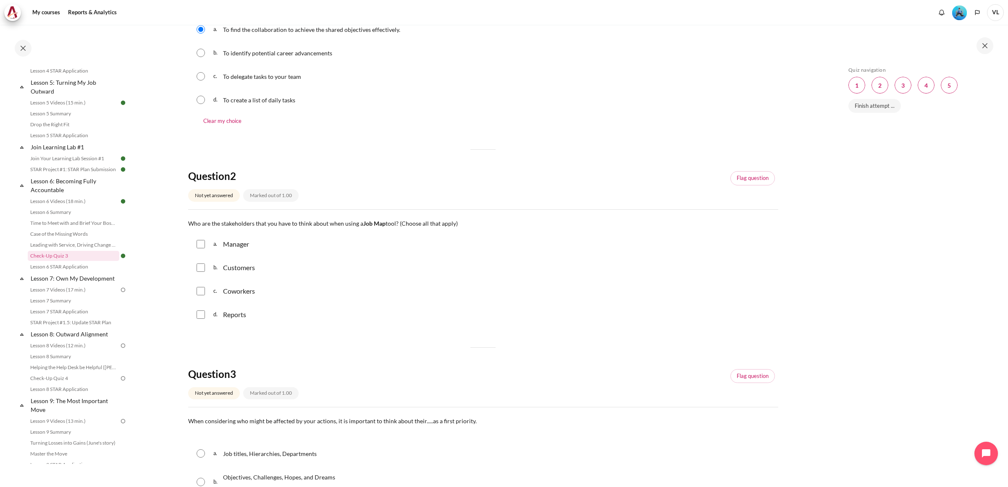
click at [197, 242] on input "Content" at bounding box center [200, 244] width 8 height 8
checkbox input "true"
click at [204, 269] on input "Content" at bounding box center [200, 268] width 8 height 8
checkbox input "true"
click at [202, 290] on input "Content" at bounding box center [200, 291] width 8 height 8
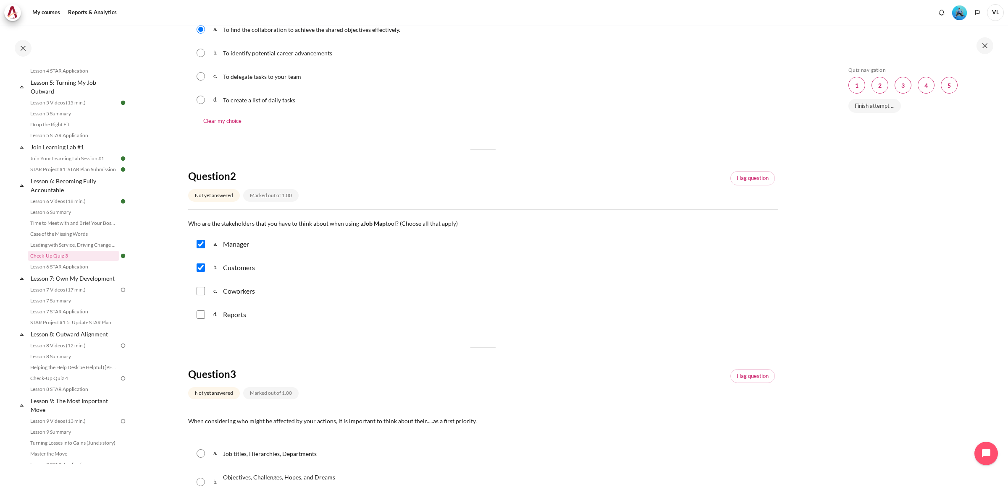
checkbox input "true"
click at [199, 316] on input "Content" at bounding box center [200, 315] width 8 height 8
checkbox input "true"
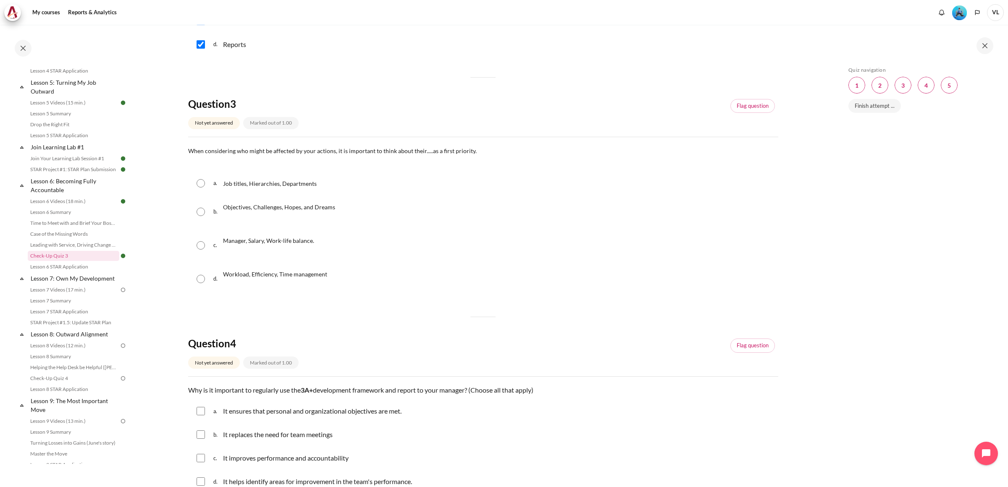
scroll to position [455, 0]
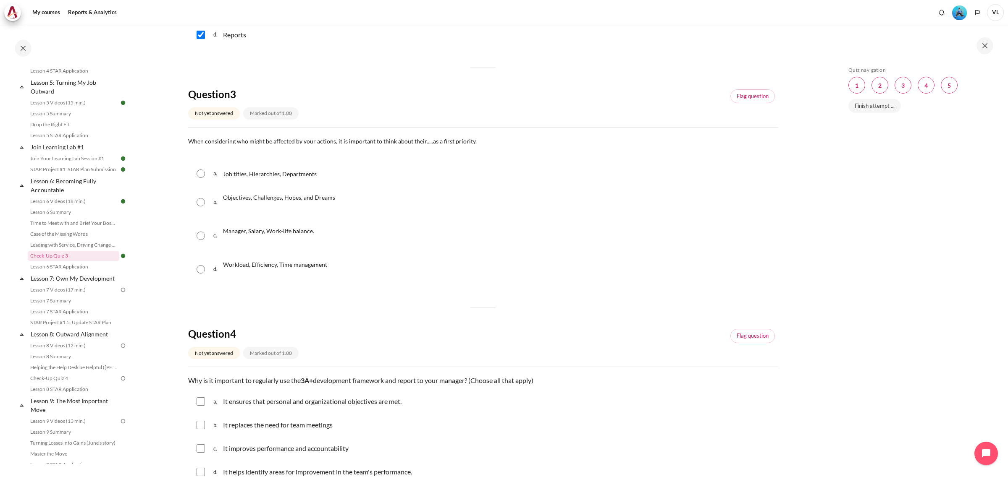
click at [197, 202] on input "Content" at bounding box center [200, 202] width 8 height 8
radio input "true"
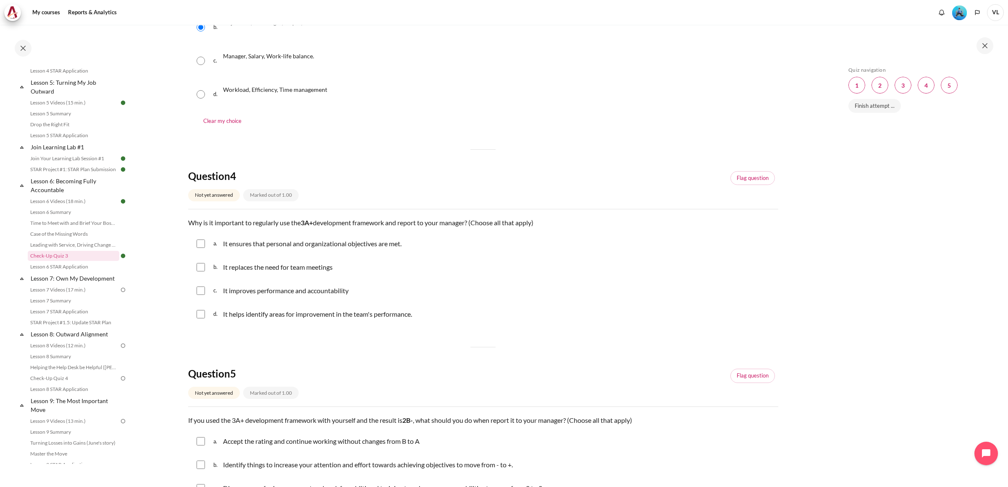
scroll to position [665, 0]
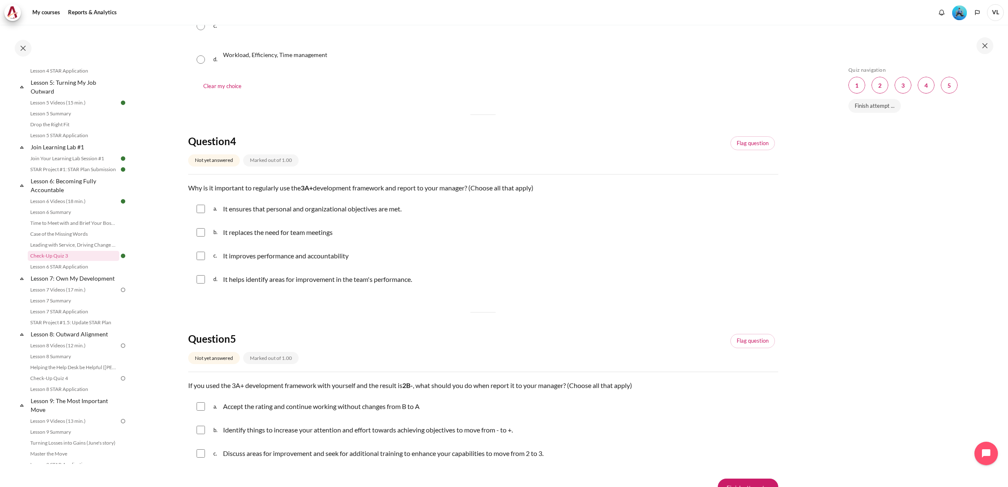
click at [200, 210] on input "Content" at bounding box center [200, 209] width 8 height 8
checkbox input "true"
click at [201, 259] on input "Content" at bounding box center [200, 256] width 8 height 8
checkbox input "true"
click at [202, 282] on input "Content" at bounding box center [200, 279] width 8 height 8
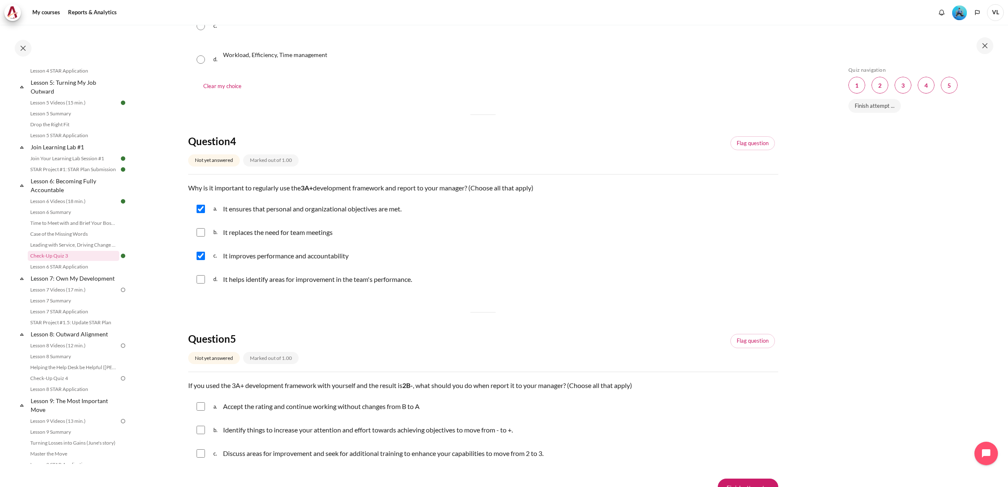
checkbox input "true"
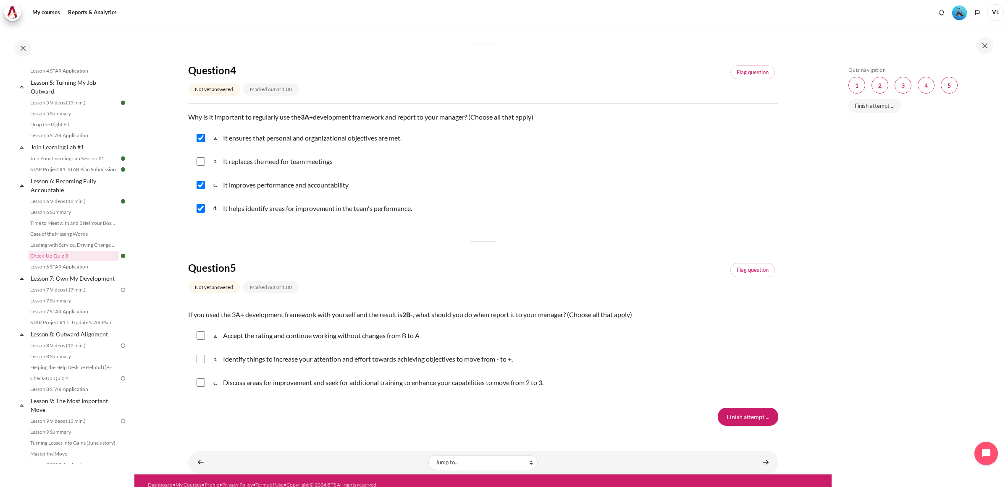
scroll to position [744, 0]
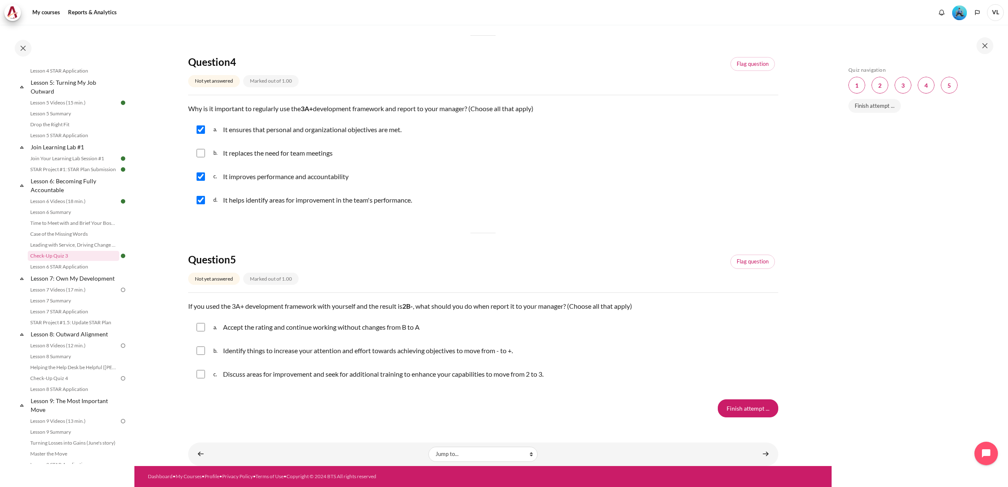
click at [204, 352] on div "b. Identify things to increase your attention and effort towards achieving obje…" at bounding box center [483, 351] width 590 height 22
click at [200, 353] on input "Content" at bounding box center [200, 351] width 8 height 8
checkbox input "true"
click at [202, 375] on input "Content" at bounding box center [200, 374] width 8 height 8
checkbox input "true"
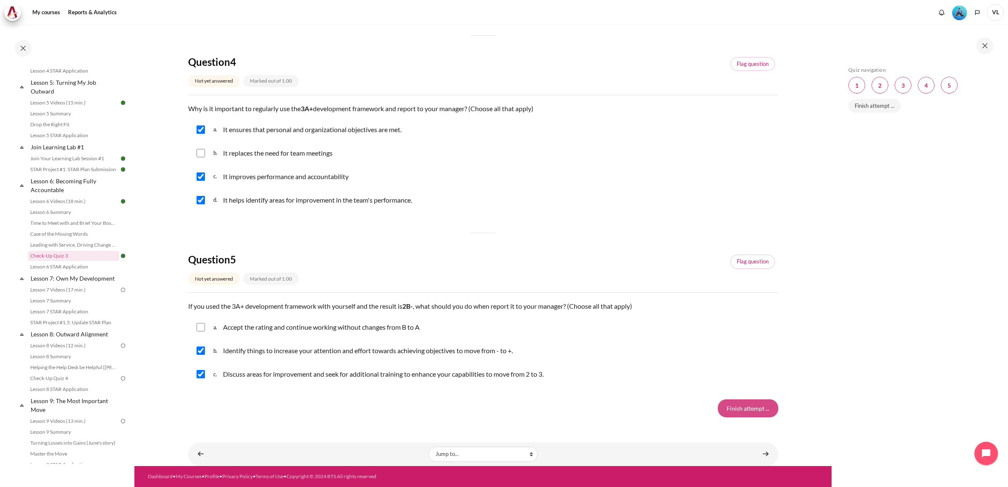
click at [736, 412] on input "Finish attempt ..." at bounding box center [748, 409] width 60 height 18
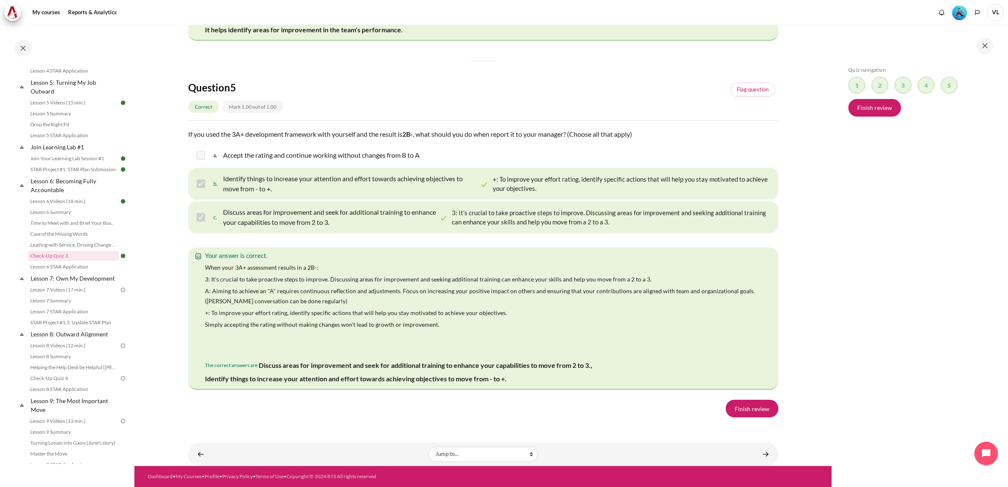
scroll to position [1488, 0]
click at [740, 413] on link "Finish review" at bounding box center [752, 409] width 52 height 18
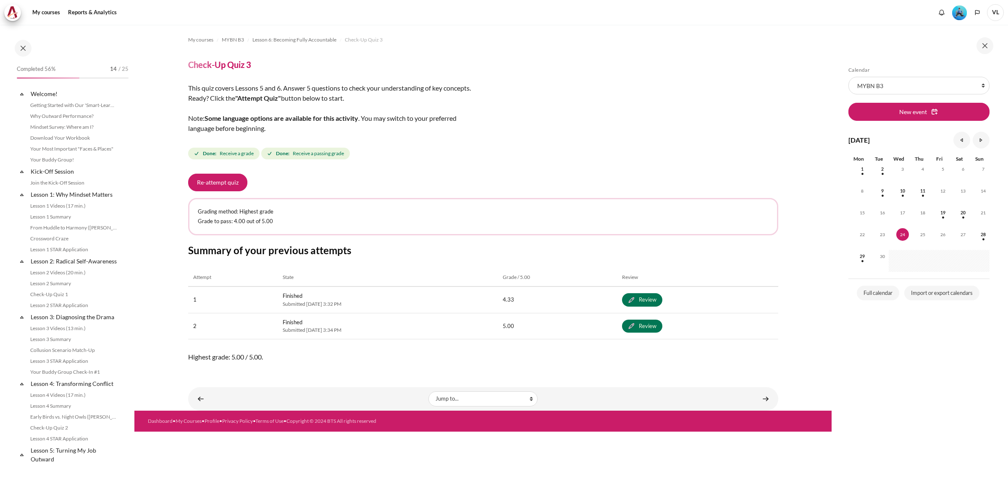
scroll to position [368, 0]
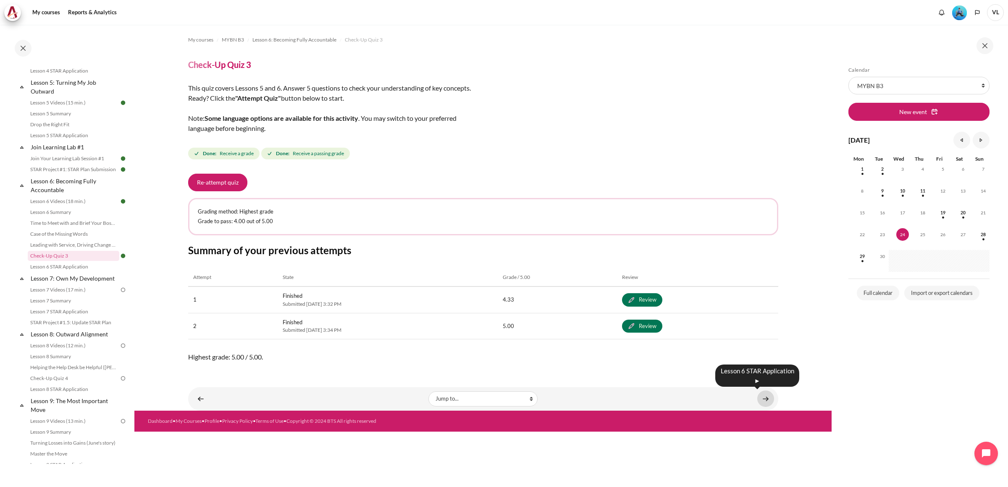
click at [765, 398] on link "Content" at bounding box center [765, 399] width 17 height 16
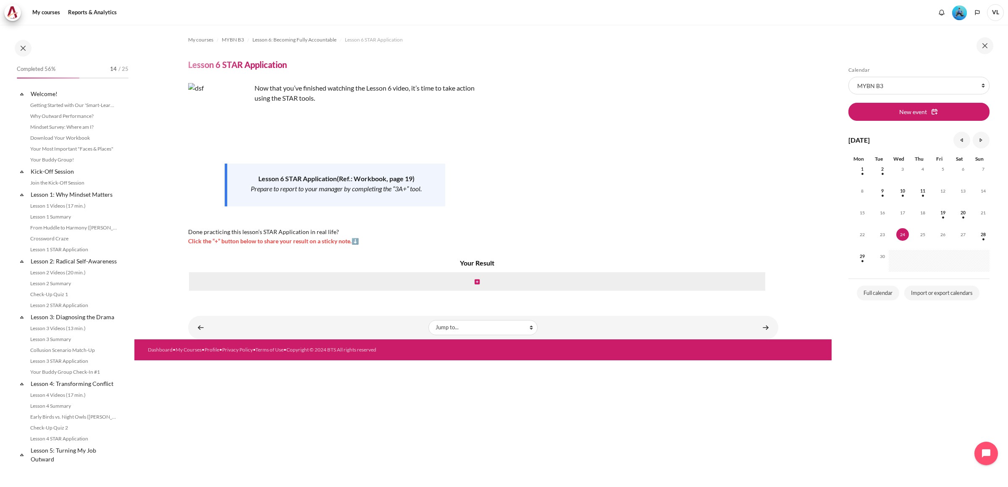
scroll to position [379, 0]
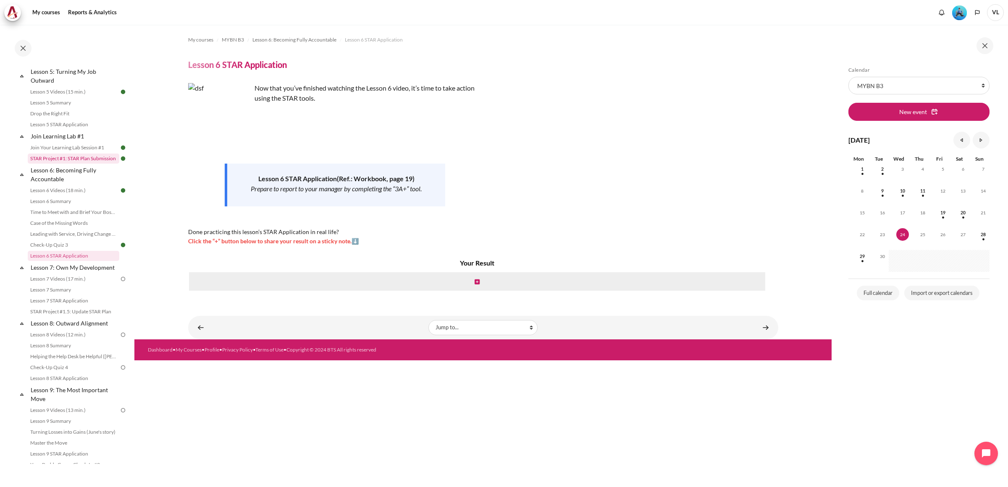
click at [91, 164] on link "STAR Project #1: STAR Plan Submission" at bounding box center [74, 159] width 92 height 10
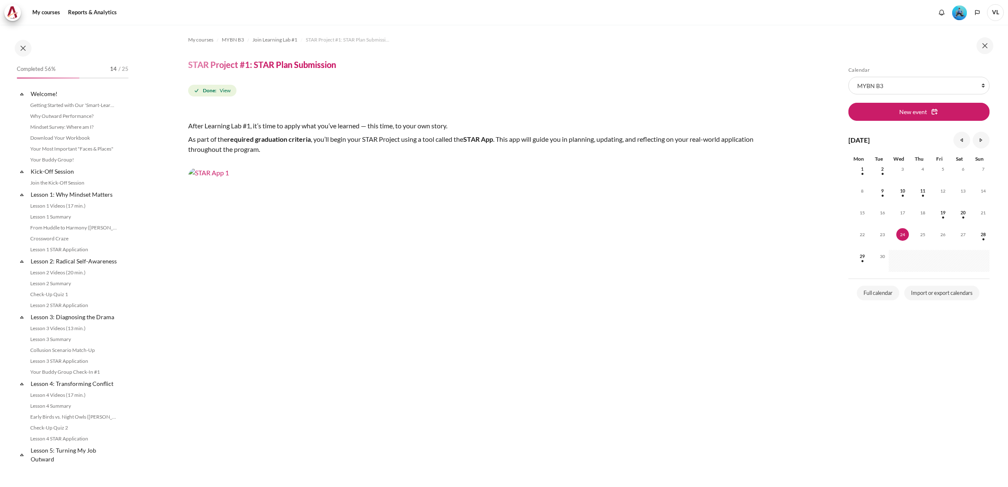
scroll to position [282, 0]
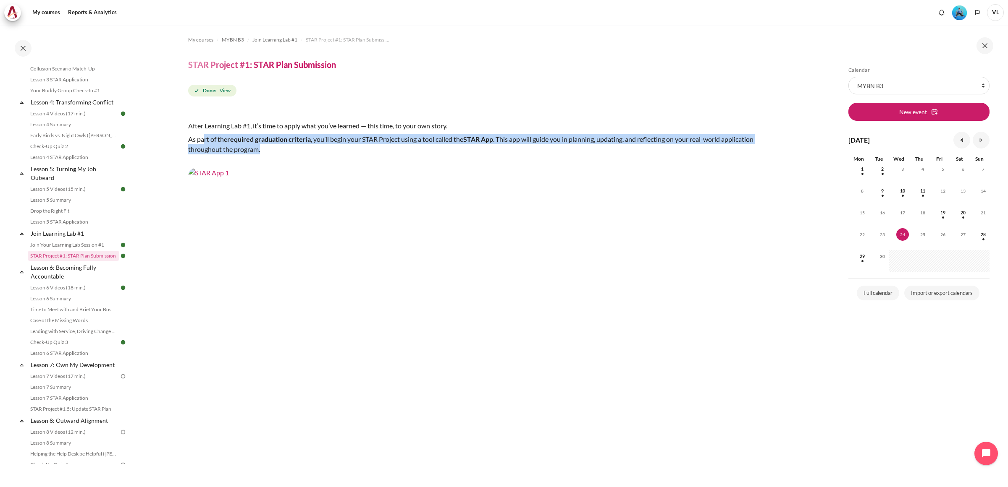
drag, startPoint x: 204, startPoint y: 139, endPoint x: 367, endPoint y: 146, distance: 162.2
click at [367, 146] on p "As part of the required graduation criteria , you’ll begin your STAR Project us…" at bounding box center [483, 144] width 590 height 20
click at [388, 186] on img "Content" at bounding box center [483, 334] width 590 height 332
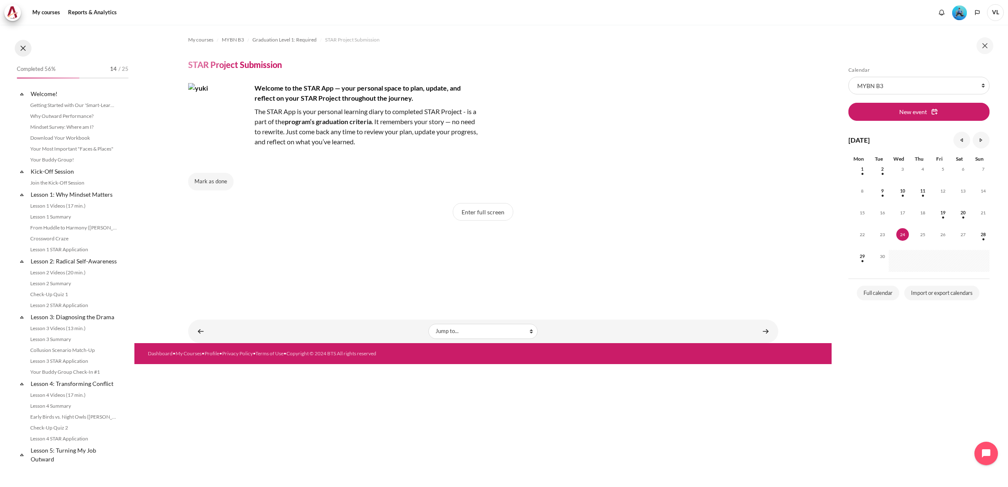
scroll to position [626, 0]
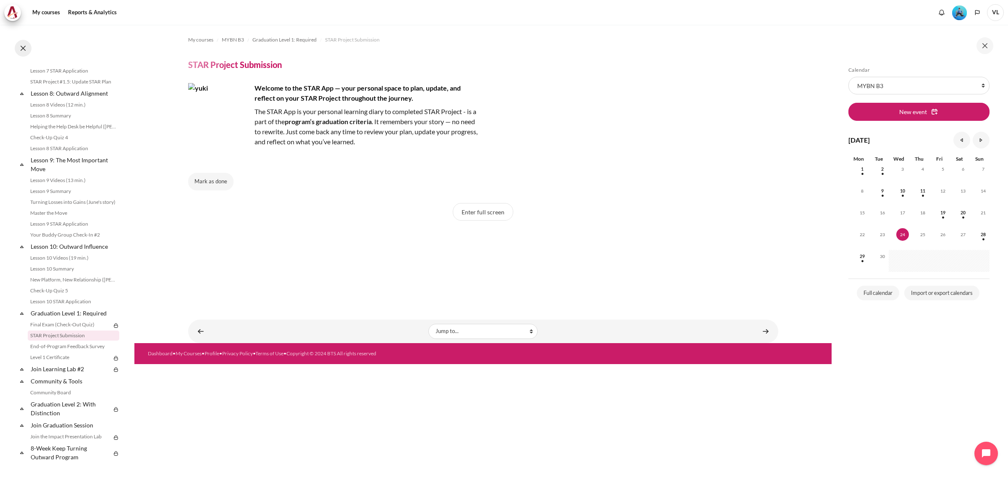
click at [25, 50] on button at bounding box center [23, 48] width 17 height 17
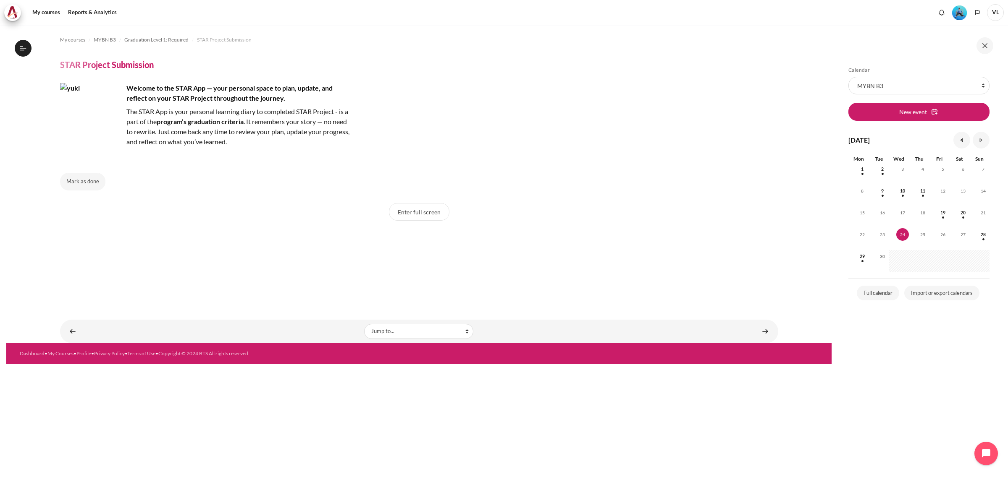
click at [103, 99] on img "Content" at bounding box center [91, 114] width 63 height 63
click at [232, 90] on h4 "Welcome to the STAR App — your personal space to plan, update, and reflect on y…" at bounding box center [207, 93] width 294 height 20
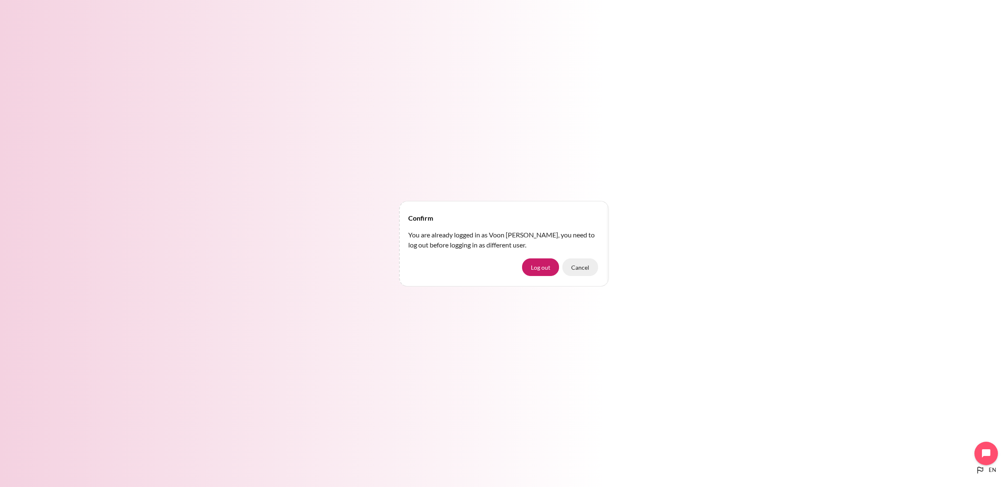
click at [583, 267] on button "Cancel" at bounding box center [580, 268] width 36 height 18
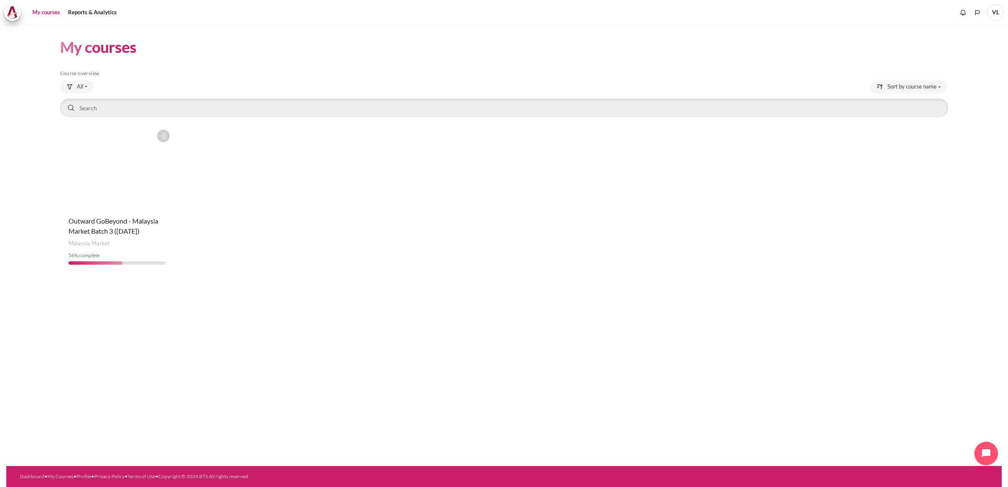
click at [144, 183] on figure "Content" at bounding box center [117, 168] width 114 height 84
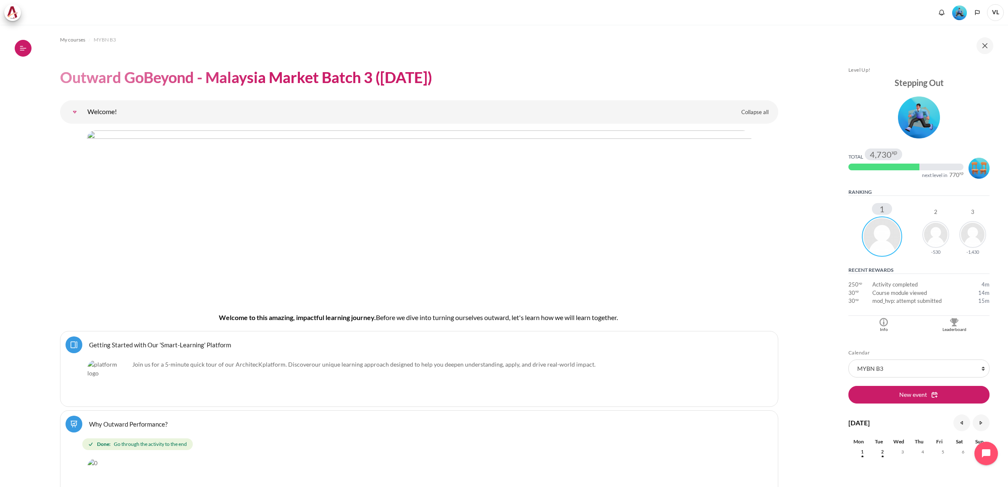
click at [19, 47] on button "Open course index" at bounding box center [23, 48] width 17 height 17
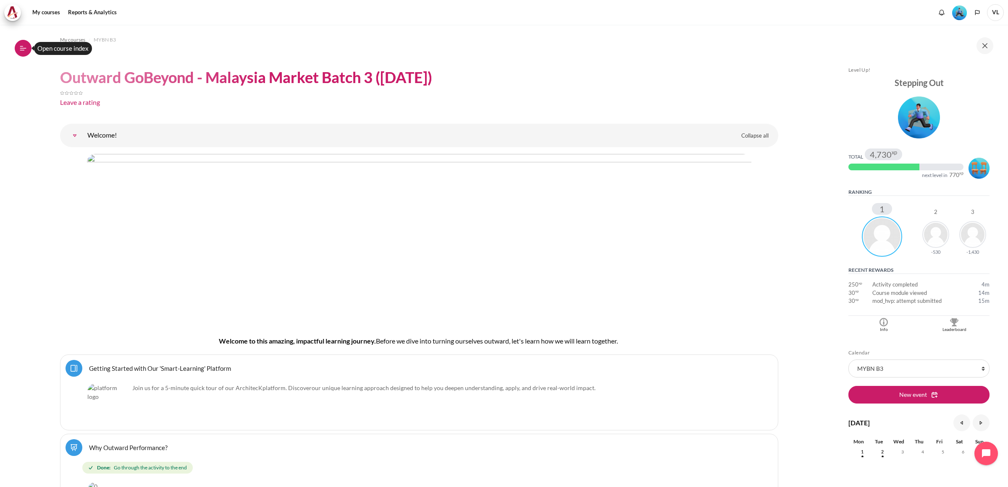
click at [24, 51] on icon at bounding box center [23, 49] width 8 height 8
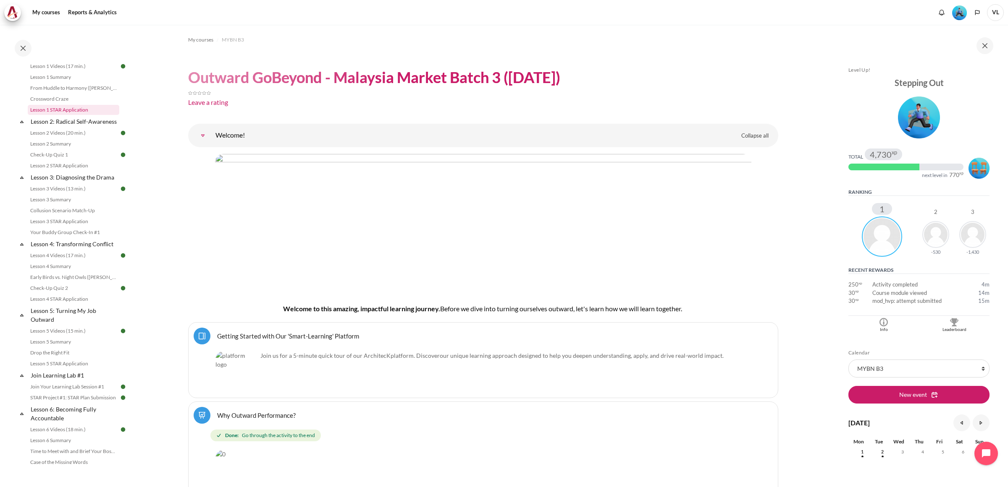
scroll to position [280, 0]
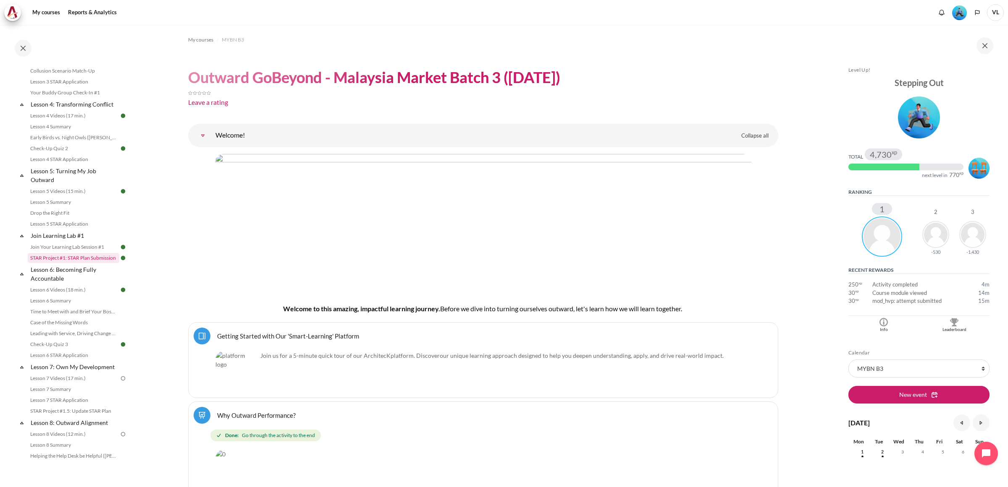
click at [81, 263] on link "STAR Project #1: STAR Plan Submission" at bounding box center [74, 258] width 92 height 10
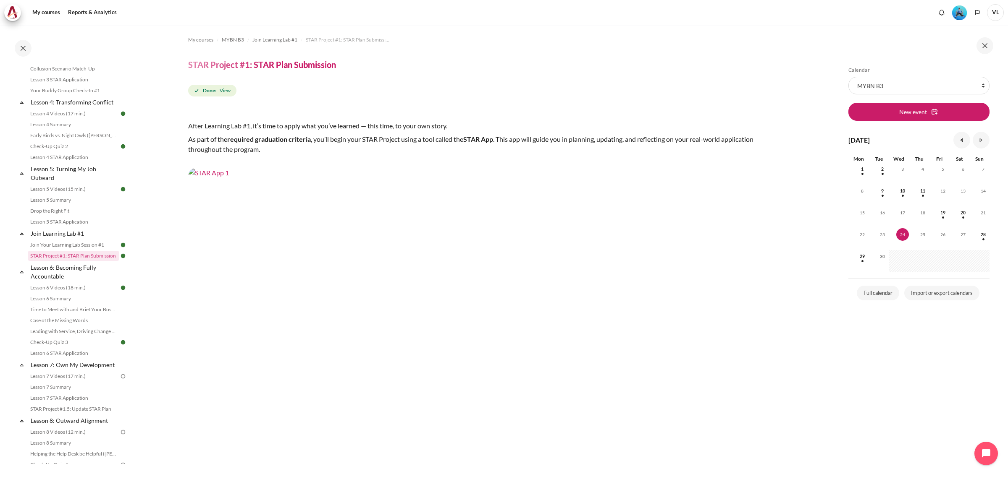
scroll to position [282, 0]
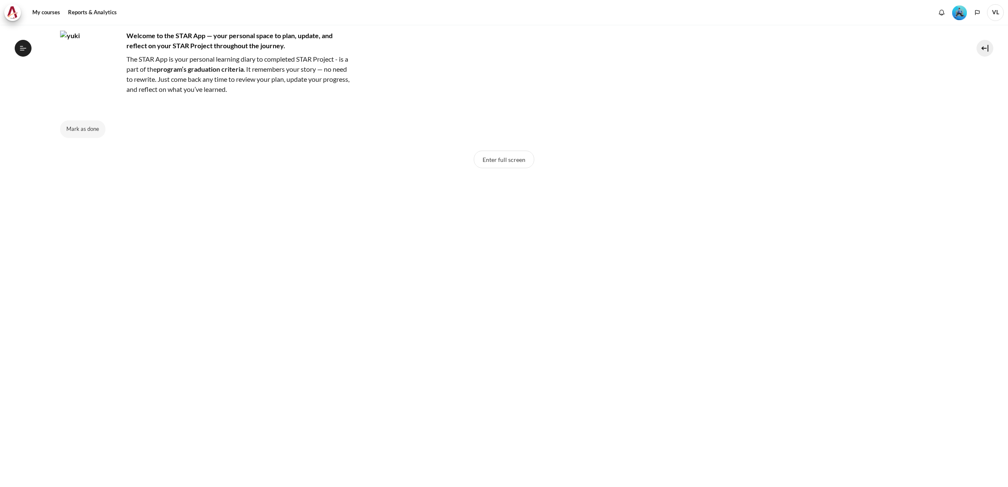
scroll to position [175, 0]
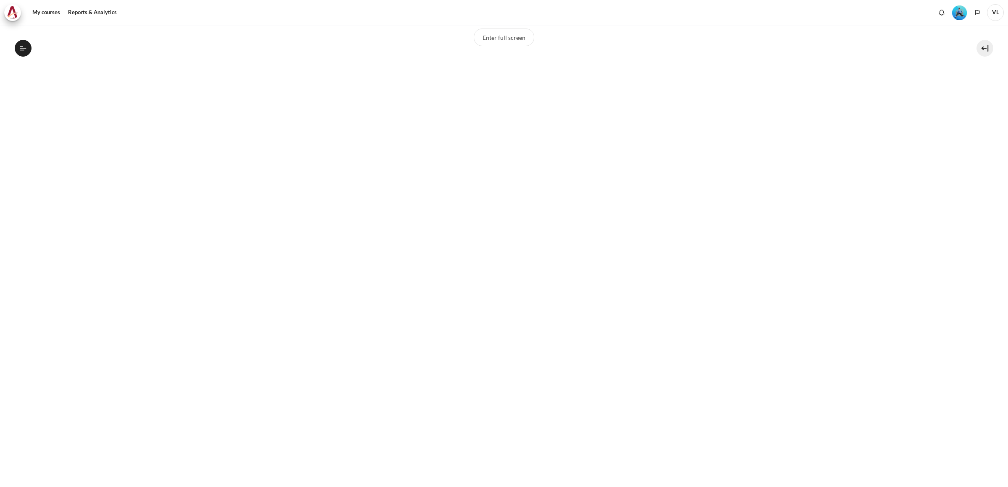
click at [317, 47] on div "Enter full screen" at bounding box center [504, 42] width 888 height 26
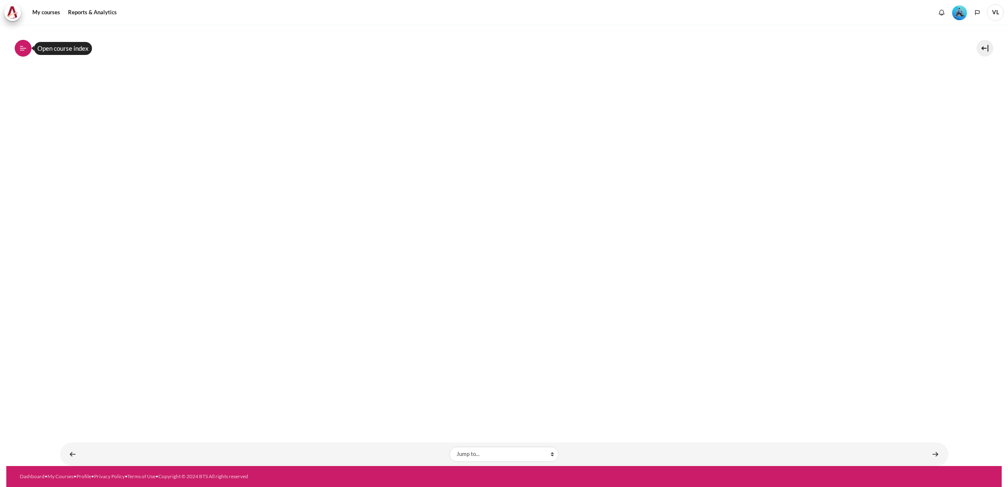
click at [22, 50] on icon at bounding box center [22, 50] width 5 height 0
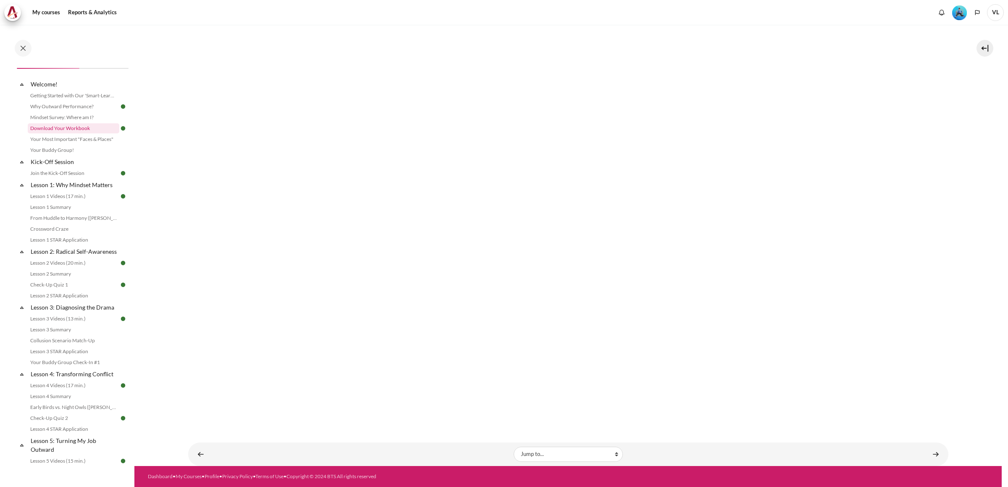
scroll to position [0, 0]
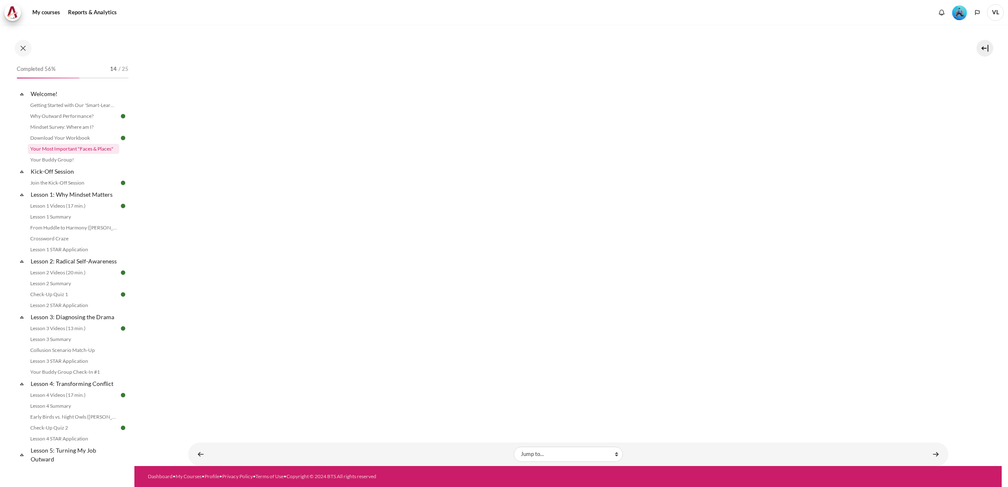
click at [85, 147] on link "Your Most Important "Faces & Places"" at bounding box center [74, 149] width 92 height 10
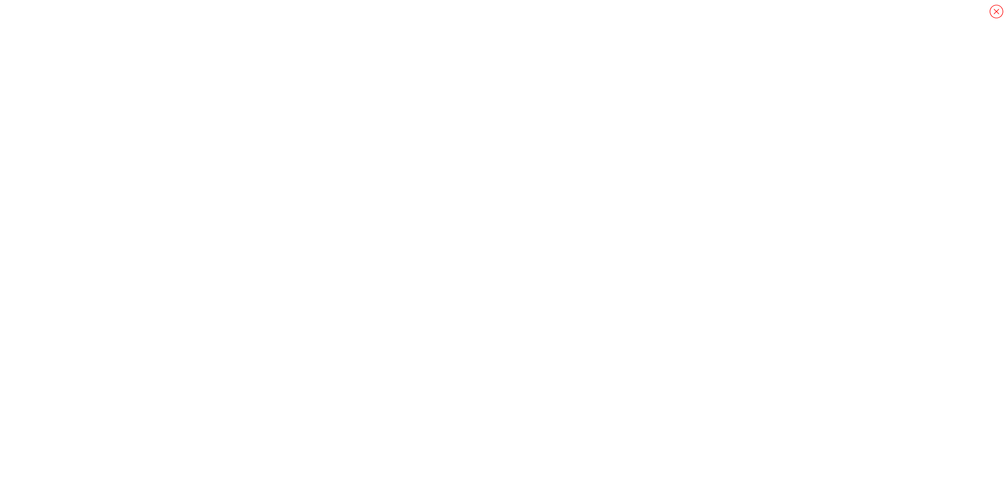
scroll to position [626, 0]
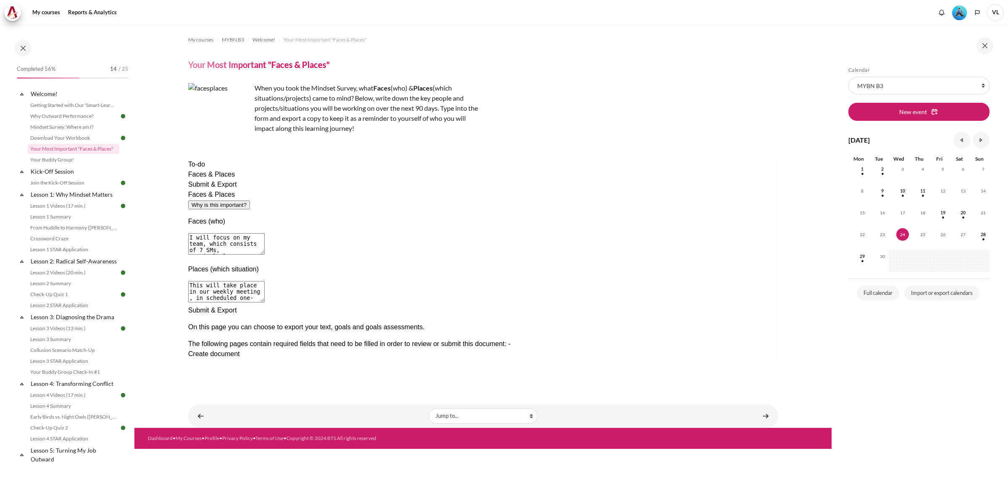
click at [211, 178] on span "Faces & Places" at bounding box center [211, 174] width 47 height 7
drag, startPoint x: 247, startPoint y: 170, endPoint x: 325, endPoint y: 176, distance: 77.5
click at [325, 190] on div "Faces & Places Why is this important? Faces (who) I will focus on my team, whic…" at bounding box center [483, 248] width 590 height 116
copy div "Faces & Places"
click at [270, 153] on div "My courses MYBN B3 Welcome! Your Most Important "Faces & Places" Your Most Impo…" at bounding box center [483, 208] width 590 height 367
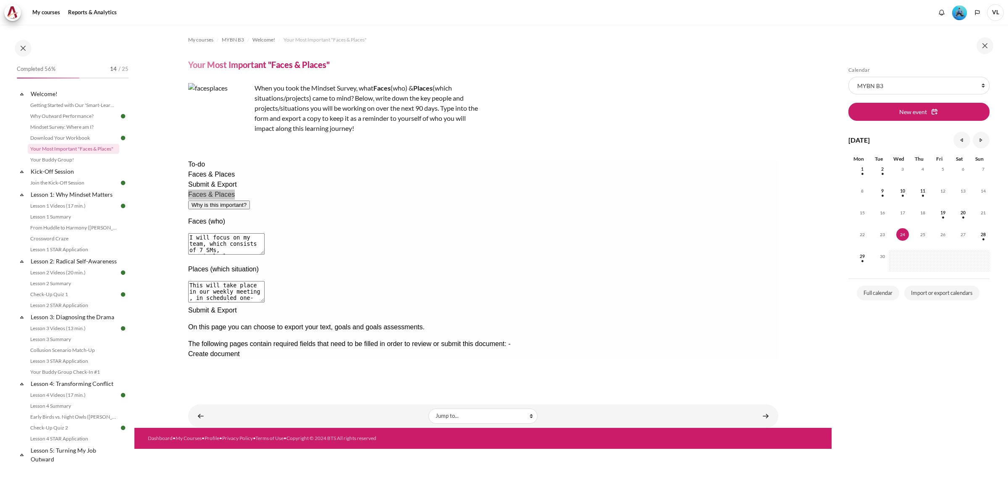
click at [247, 156] on div "My courses MYBN B3 Welcome! Your Most Important "Faces & Places" Your Most Impo…" at bounding box center [483, 208] width 590 height 367
click at [325, 190] on div "Faces & Places Why is this important?" at bounding box center [483, 200] width 590 height 20
drag, startPoint x: 371, startPoint y: 337, endPoint x: 323, endPoint y: 272, distance: 80.8
click at [371, 306] on div "Faces & Places Why is this important? Faces (who) I will focus on my team, whic…" at bounding box center [483, 248] width 590 height 116
drag, startPoint x: 253, startPoint y: 191, endPoint x: 605, endPoint y: 306, distance: 369.6
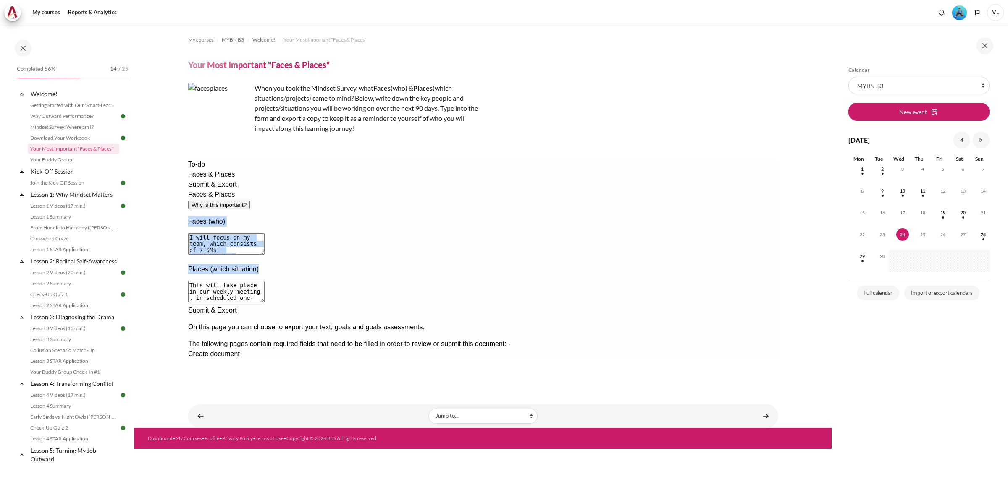
click at [605, 306] on div "Faces & Places Why is this important? Faces (who) I will focus on my team, whic…" at bounding box center [483, 248] width 590 height 116
copy div "Faces (who) I will focus on my team, which consists of 7 SMs, particularly Miya…"
click at [264, 233] on textarea "I will focus on my team, which consists of 7 SMs, particularly Miyake, who is l…" at bounding box center [226, 243] width 76 height 21
drag, startPoint x: 398, startPoint y: 223, endPoint x: 245, endPoint y: 202, distance: 155.2
click at [245, 202] on div "To-do Faces & Places Submit & Export Faces & Places Why is this important? Face…" at bounding box center [483, 260] width 590 height 200
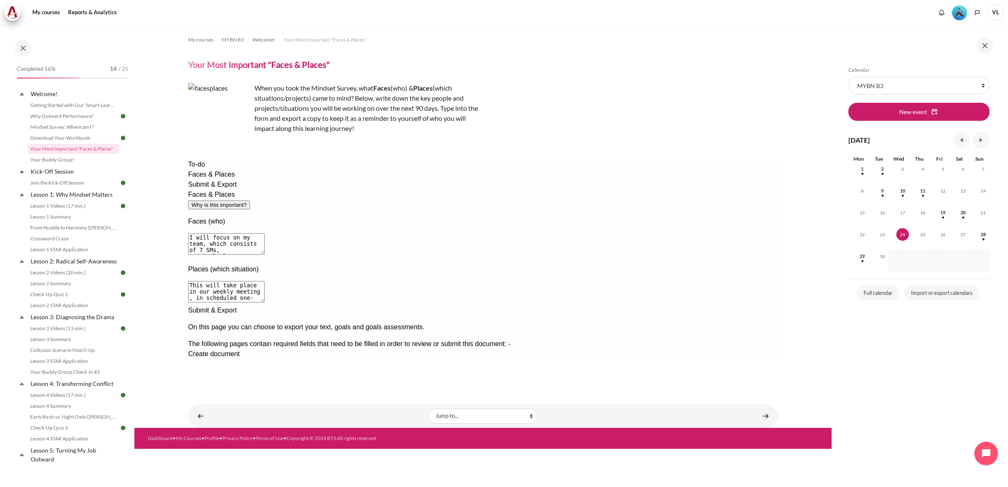
paste textarea "wife, who is my primary partner in our relationship and co-parent to our childr…"
type textarea "I will focus on my wife, who is my primary partner in our relationship and co-p…"
drag, startPoint x: 621, startPoint y: 255, endPoint x: 242, endPoint y: 267, distance: 378.5
click at [242, 267] on div "To-do Faces & Places Submit & Export Faces & Places Why is this important? Face…" at bounding box center [483, 260] width 590 height 200
paste textarea "daily interactions at home, particularly during moments of potential disagreeme…"
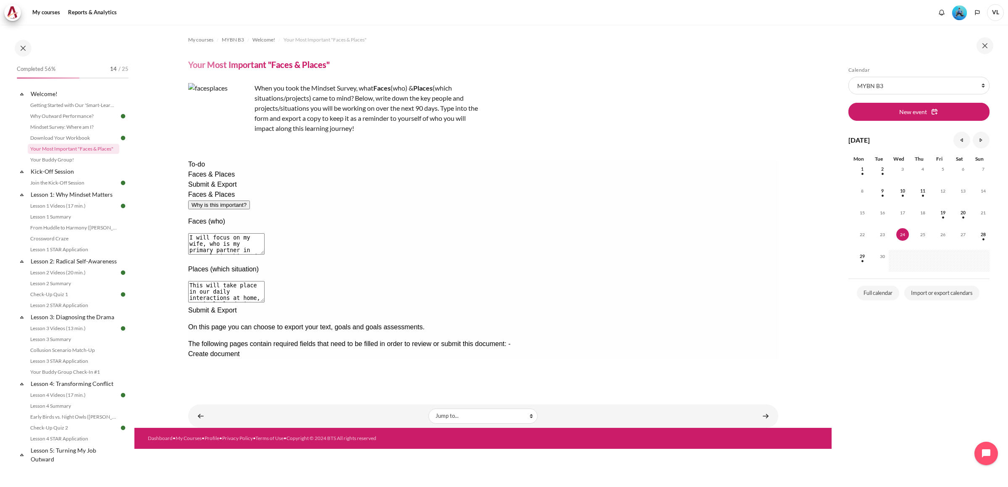
drag, startPoint x: 307, startPoint y: 259, endPoint x: 255, endPoint y: 257, distance: 52.5
click at [255, 281] on textarea "This will take place in our weekly meeting , in scheduled one-to-one meeting or…" at bounding box center [226, 291] width 76 height 21
drag, startPoint x: 364, startPoint y: 261, endPoint x: 291, endPoint y: 257, distance: 73.2
click at [264, 281] on textarea "This will take place in our weekly meeting , in scheduled one-to-one meeting or…" at bounding box center [226, 291] width 76 height 21
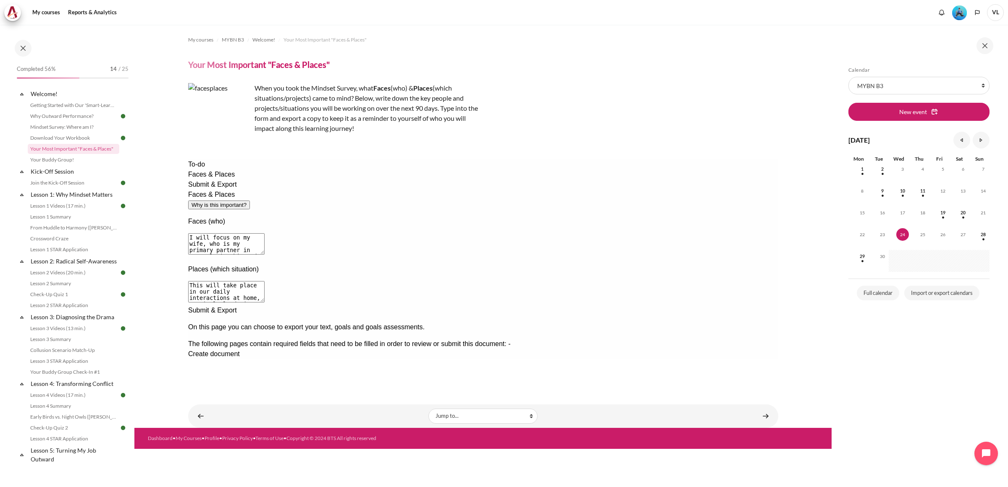
click at [264, 281] on textarea "This will take place in our weekly meeting , in scheduled one-to-one meeting or…" at bounding box center [226, 291] width 76 height 21
drag, startPoint x: 333, startPoint y: 261, endPoint x: 320, endPoint y: 261, distance: 12.6
click at [264, 281] on textarea "This will take place in our weekly meeting , in scheduled one-to-one meeting or…" at bounding box center [226, 291] width 76 height 21
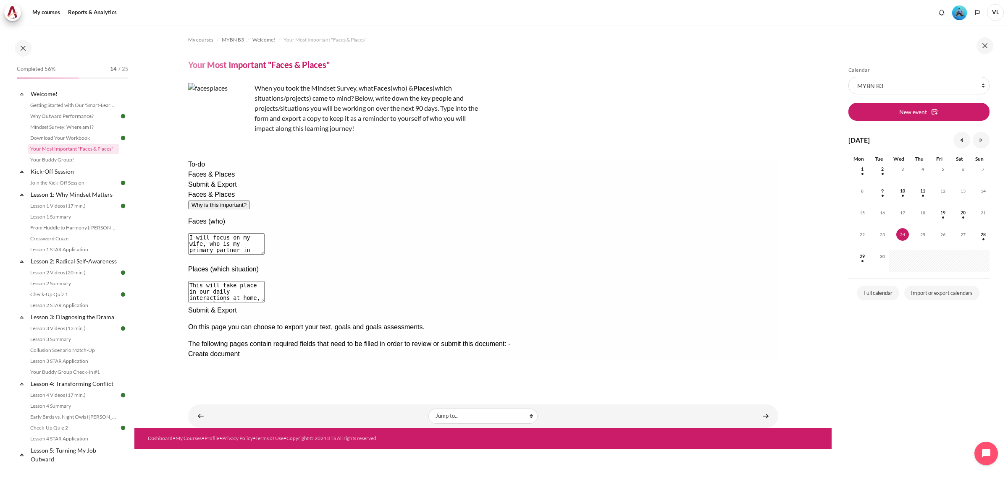
click at [351, 306] on div "Faces & Places Why is this important? Faces (who) I will focus on my team, whic…" at bounding box center [483, 248] width 590 height 116
drag, startPoint x: 328, startPoint y: 262, endPoint x: 320, endPoint y: 261, distance: 8.4
click at [264, 281] on textarea "This will take place in our weekly meeting , in scheduled one-to-one meeting or…" at bounding box center [226, 291] width 76 height 21
click at [362, 306] on div "Faces & Places Why is this important? Faces (who) I will focus on my team, whic…" at bounding box center [483, 248] width 590 height 116
click at [356, 306] on div at bounding box center [483, 306] width 590 height 0
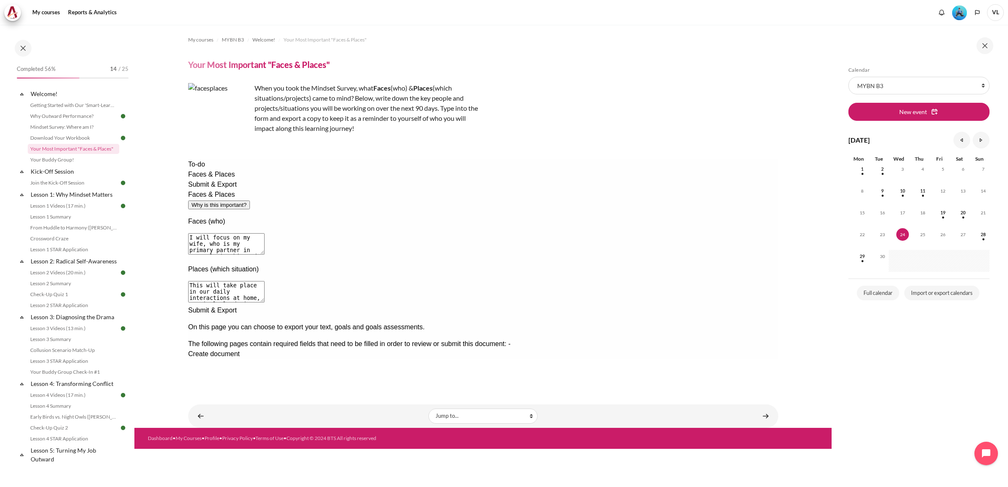
click at [264, 281] on textarea "This will take place in our weekly meeting , in scheduled one-to-one meeting or…" at bounding box center [226, 291] width 76 height 21
click at [548, 306] on div "Faces & Places Why is this important? Faces (who) I will focus on my team, whic…" at bounding box center [483, 248] width 590 height 116
click at [264, 281] on textarea "This will take place in our weekly meeting , in scheduled one-to-one meeting or…" at bounding box center [226, 291] width 76 height 21
type textarea "This will take place in our daily interactions at home, particularly during mom…"
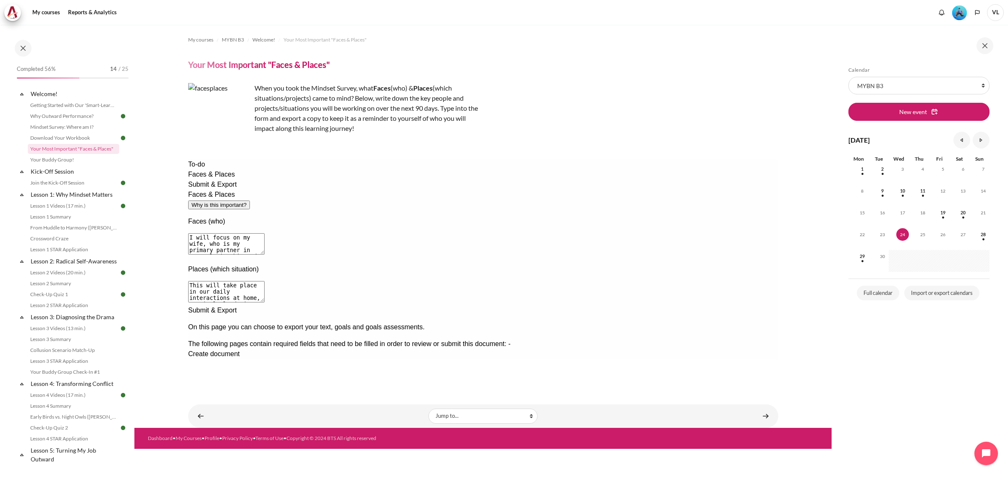
click at [524, 306] on div "Faces & Places Why is this important? Faces (who) I will focus on my team, whic…" at bounding box center [483, 248] width 590 height 116
click at [308, 306] on div "Faces & Places Why is this important? Faces (who) I will focus on my team, whic…" at bounding box center [483, 248] width 590 height 116
click at [223, 188] on span "Submit & Export" at bounding box center [212, 184] width 49 height 7
click at [222, 178] on span "Faces & Places" at bounding box center [211, 174] width 47 height 7
click at [677, 306] on div "Next documentation step" at bounding box center [483, 306] width 590 height 0
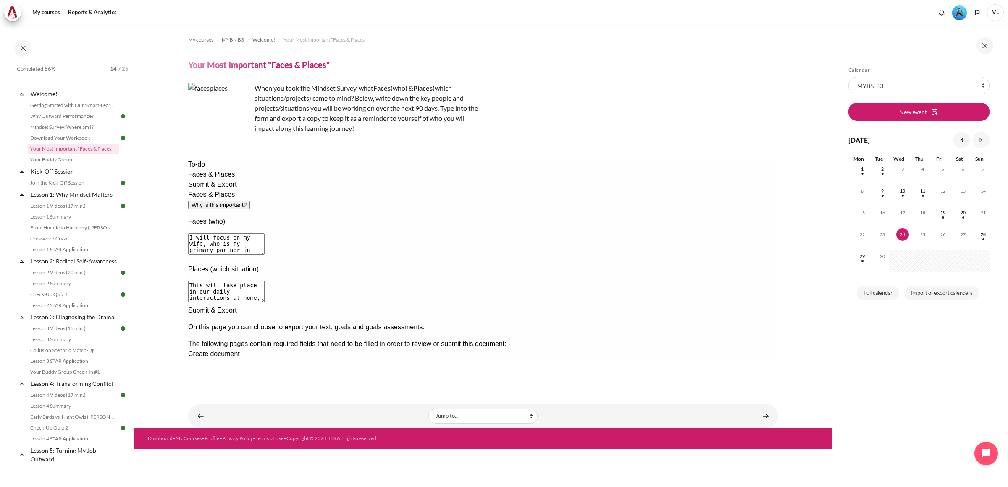
click at [211, 180] on div "Faces & Places" at bounding box center [483, 175] width 590 height 10
click at [214, 188] on span "Submit & Export" at bounding box center [212, 184] width 49 height 7
click at [210, 178] on span "Faces & Places" at bounding box center [211, 174] width 47 height 7
click at [678, 306] on div "Next documentation step" at bounding box center [483, 306] width 590 height 0
click at [239, 351] on span "Create document" at bounding box center [214, 354] width 52 height 7
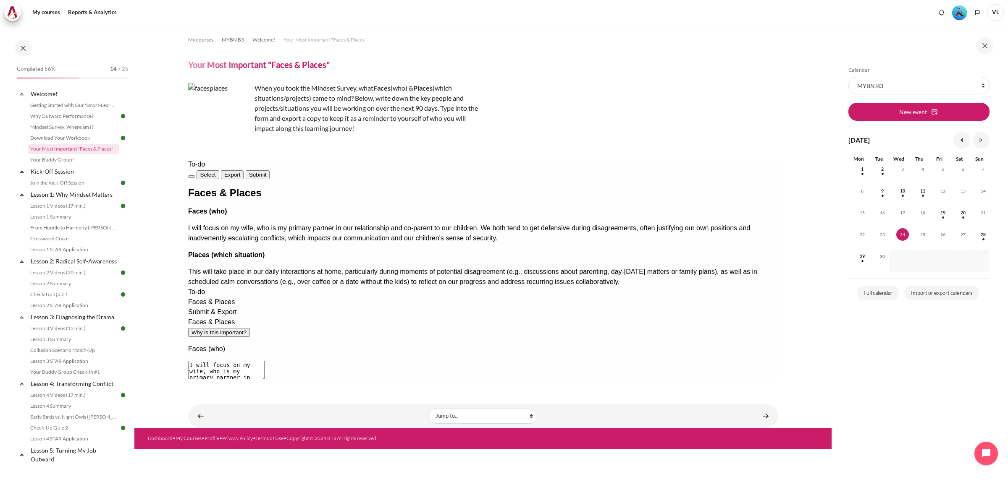
click at [240, 172] on span "Export" at bounding box center [232, 175] width 16 height 6
click at [266, 172] on span "Submit" at bounding box center [257, 175] width 17 height 6
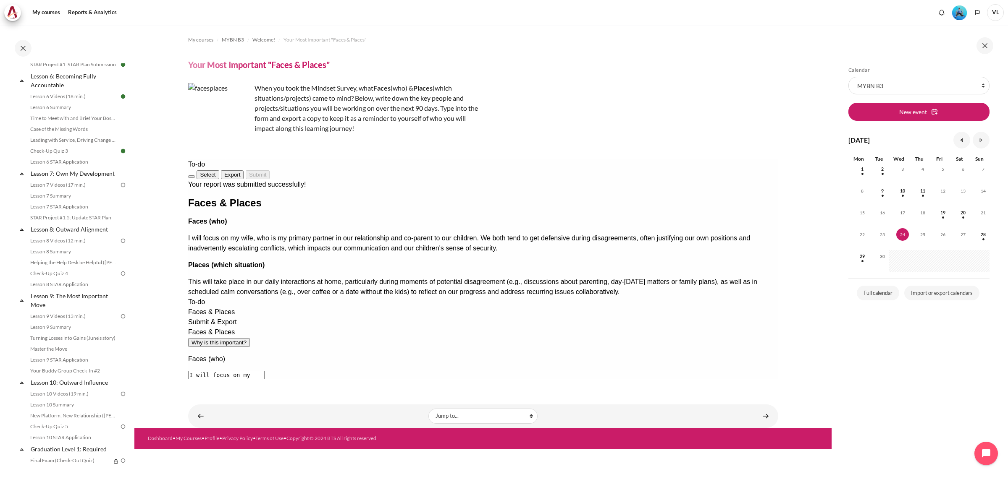
scroll to position [490, 0]
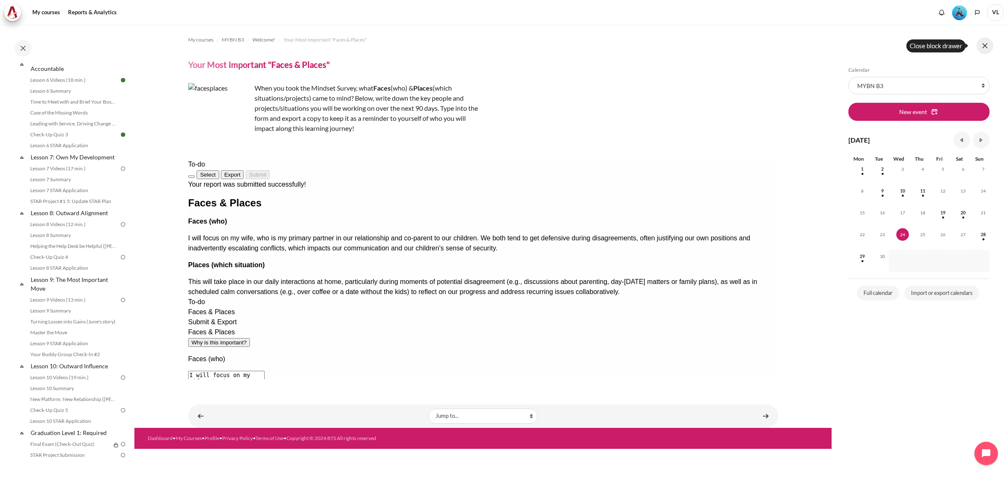
click at [985, 47] on button at bounding box center [984, 45] width 17 height 17
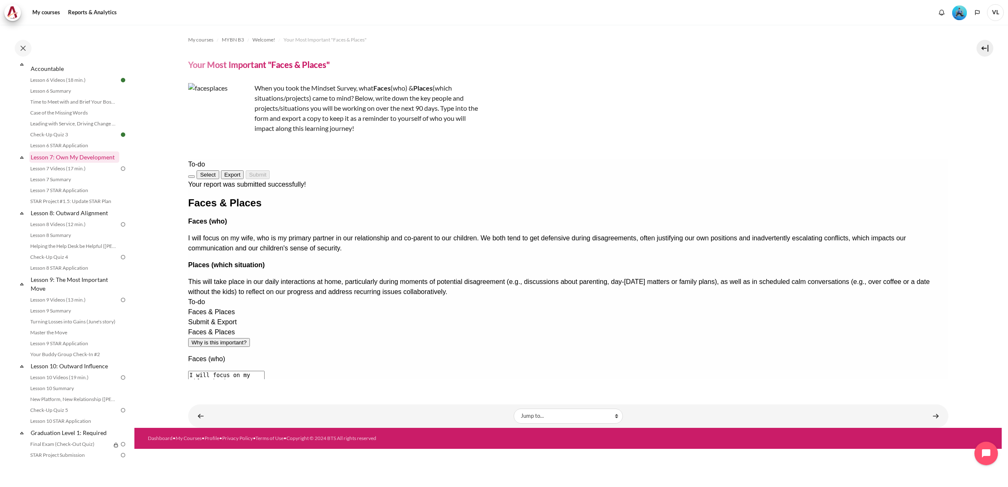
click at [89, 163] on link "Lesson 7: Own My Development" at bounding box center [74, 157] width 90 height 11
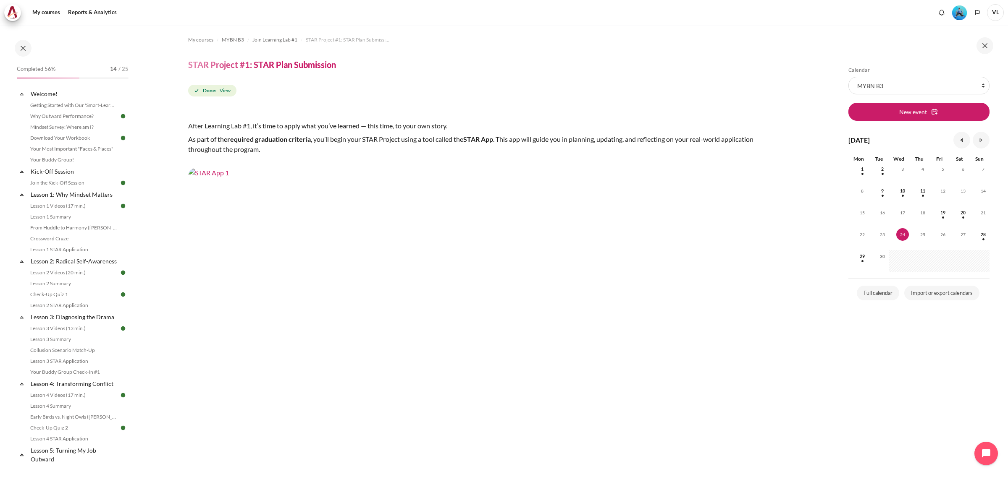
scroll to position [282, 0]
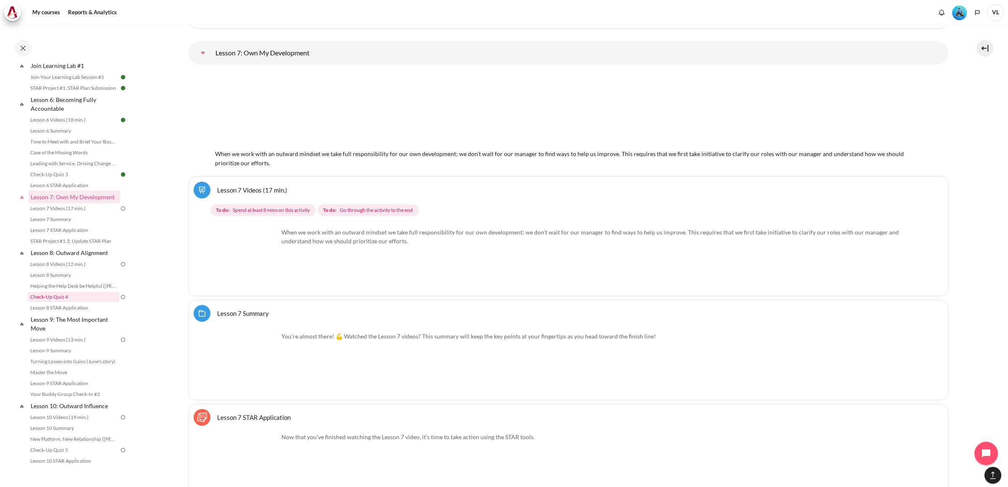
scroll to position [446, 0]
